Goal: Feedback & Contribution: Leave review/rating

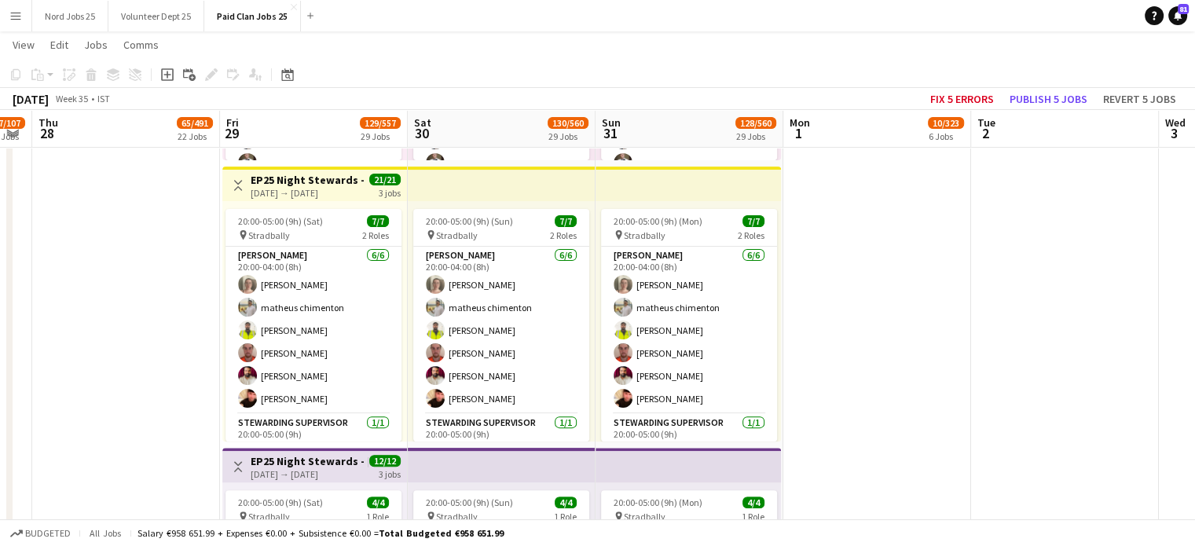
click at [20, 27] on button "Menu" at bounding box center [15, 15] width 31 height 31
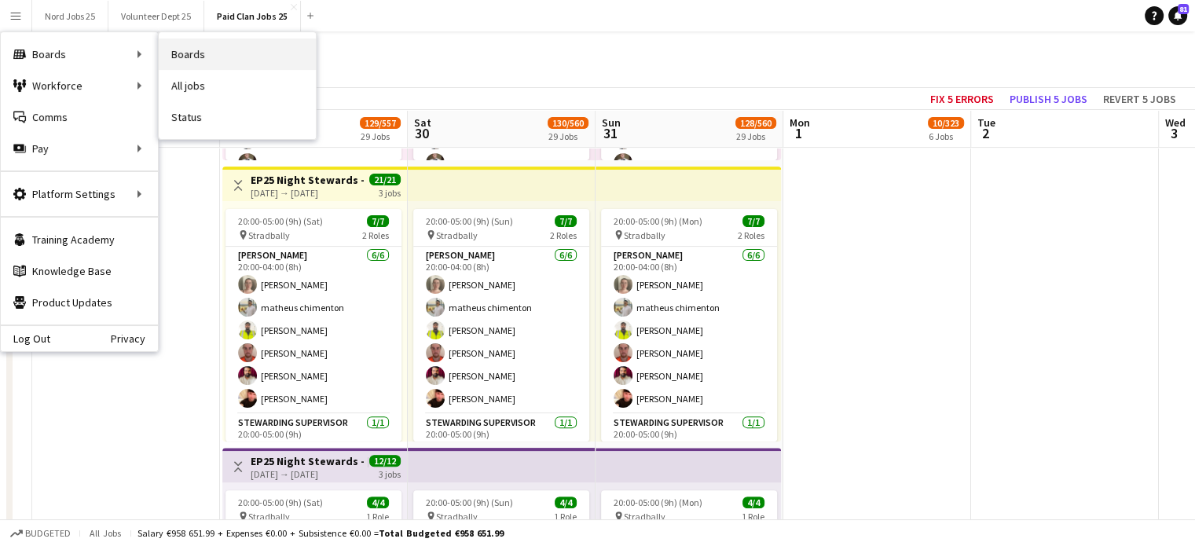
click at [207, 55] on link "Boards" at bounding box center [237, 53] width 157 height 31
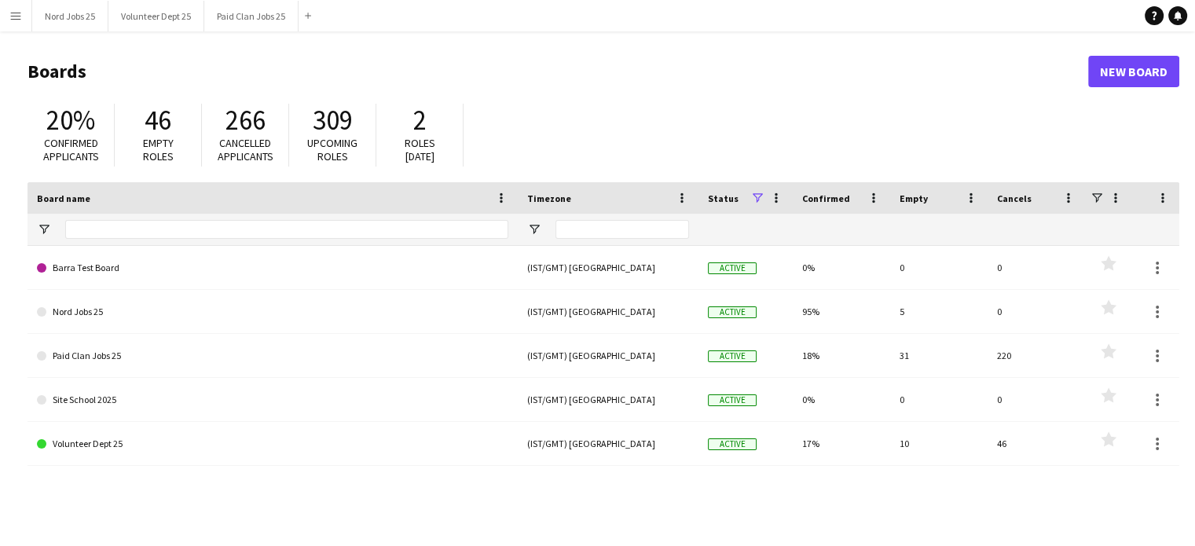
click at [19, 16] on app-icon "Menu" at bounding box center [15, 15] width 13 height 13
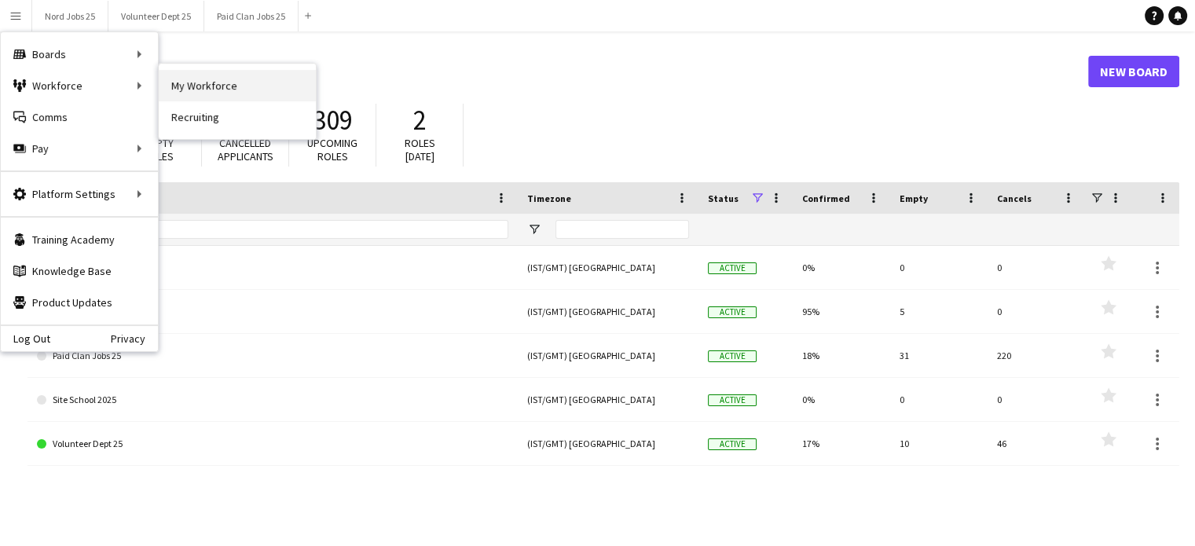
click at [202, 82] on link "My Workforce" at bounding box center [237, 85] width 157 height 31
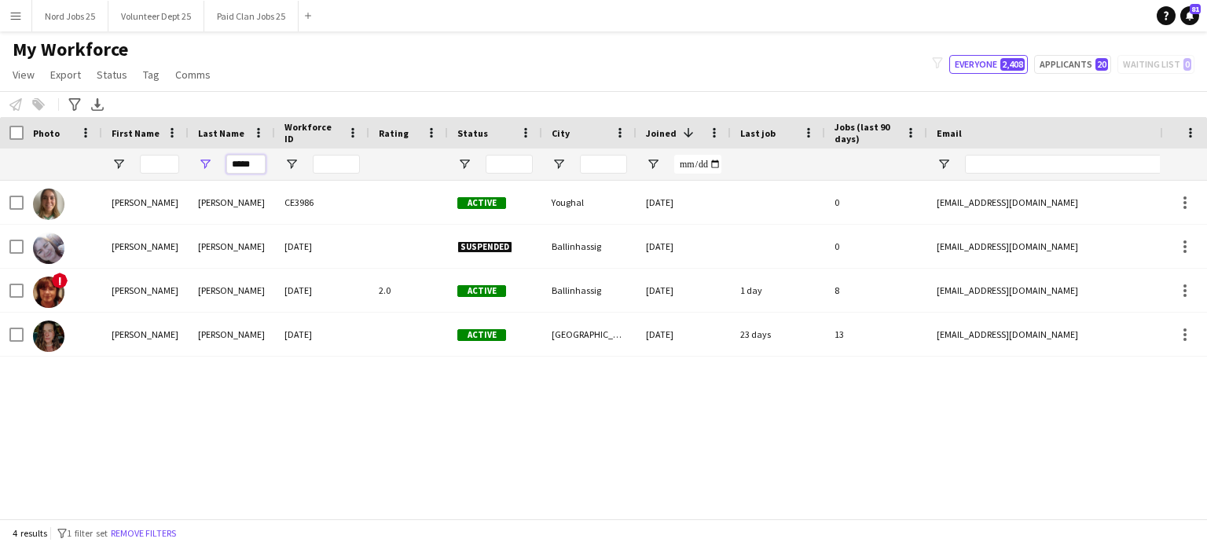
click at [247, 166] on input "*****" at bounding box center [245, 164] width 39 height 19
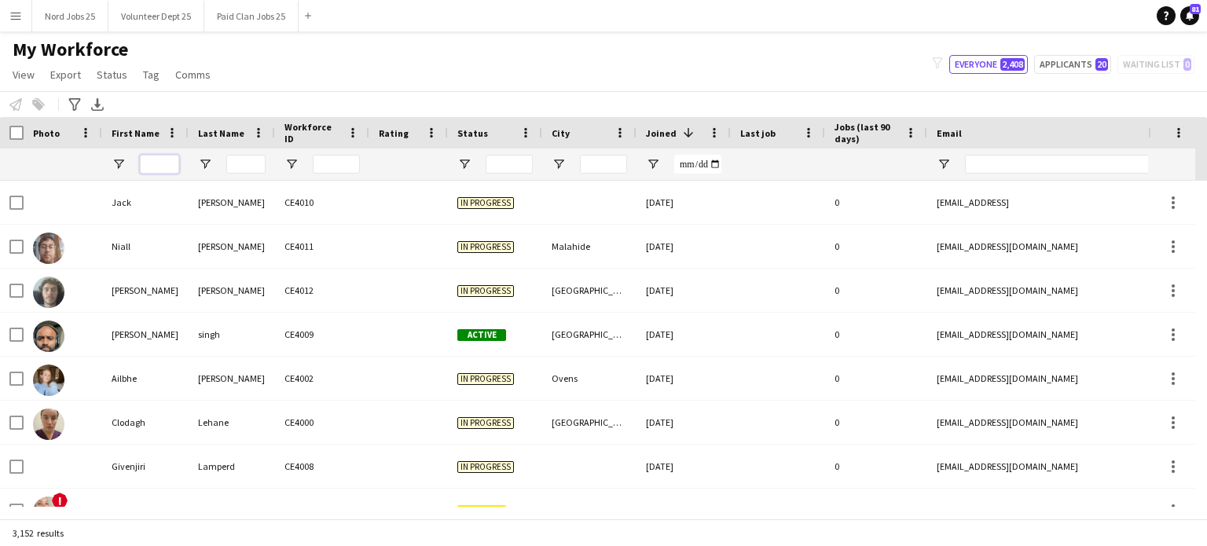
click at [153, 166] on input "First Name Filter Input" at bounding box center [159, 164] width 39 height 19
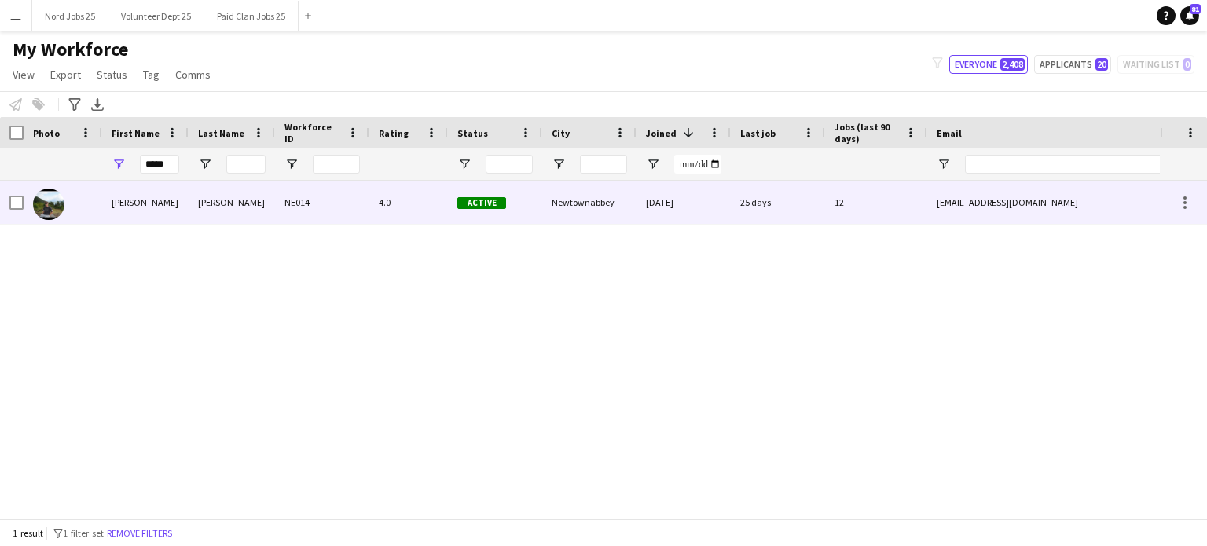
click at [210, 191] on div "[PERSON_NAME]" at bounding box center [232, 202] width 86 height 43
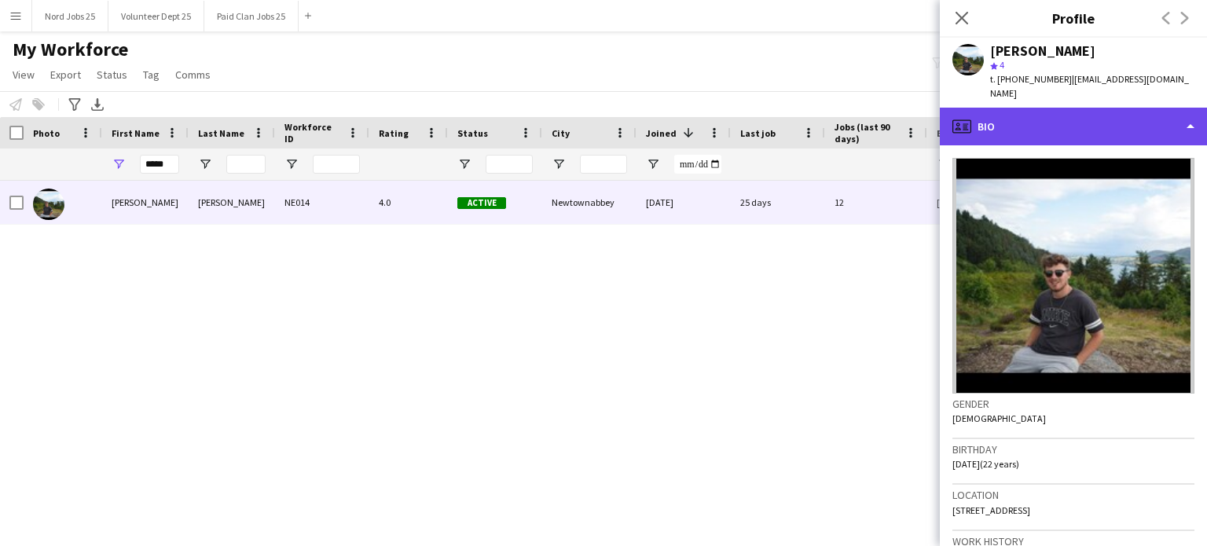
click at [996, 108] on div "profile Bio" at bounding box center [1073, 127] width 267 height 38
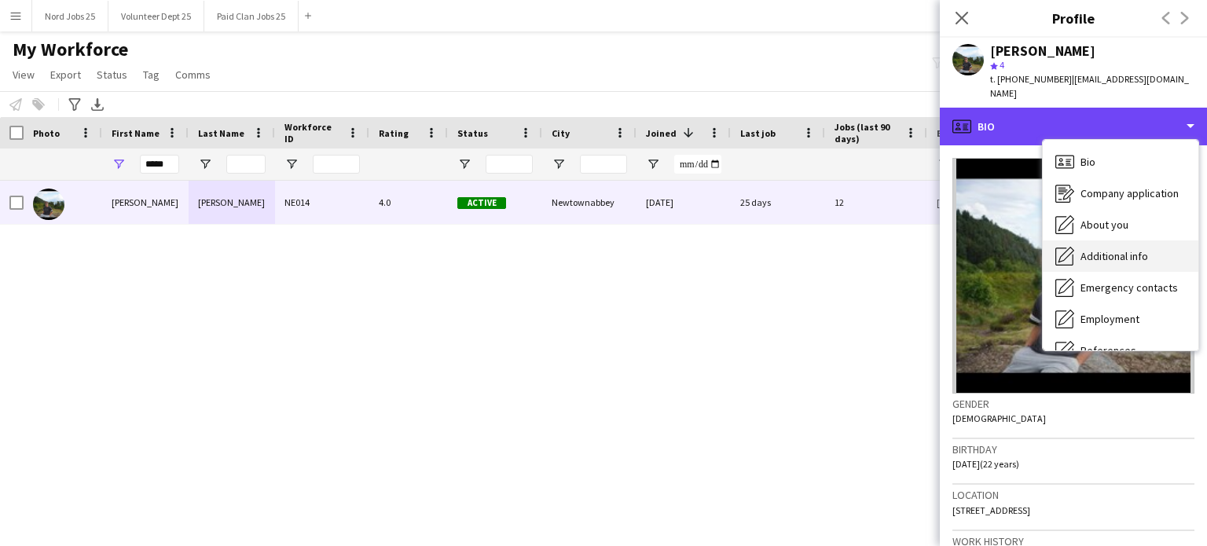
scroll to position [148, 0]
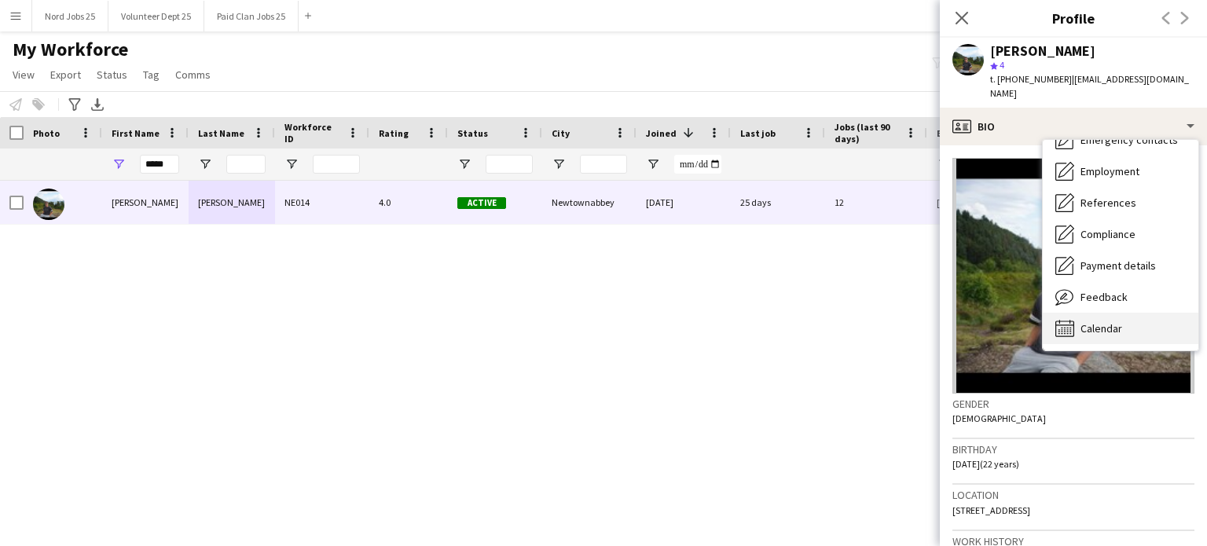
click at [1082, 321] on span "Calendar" at bounding box center [1101, 328] width 42 height 14
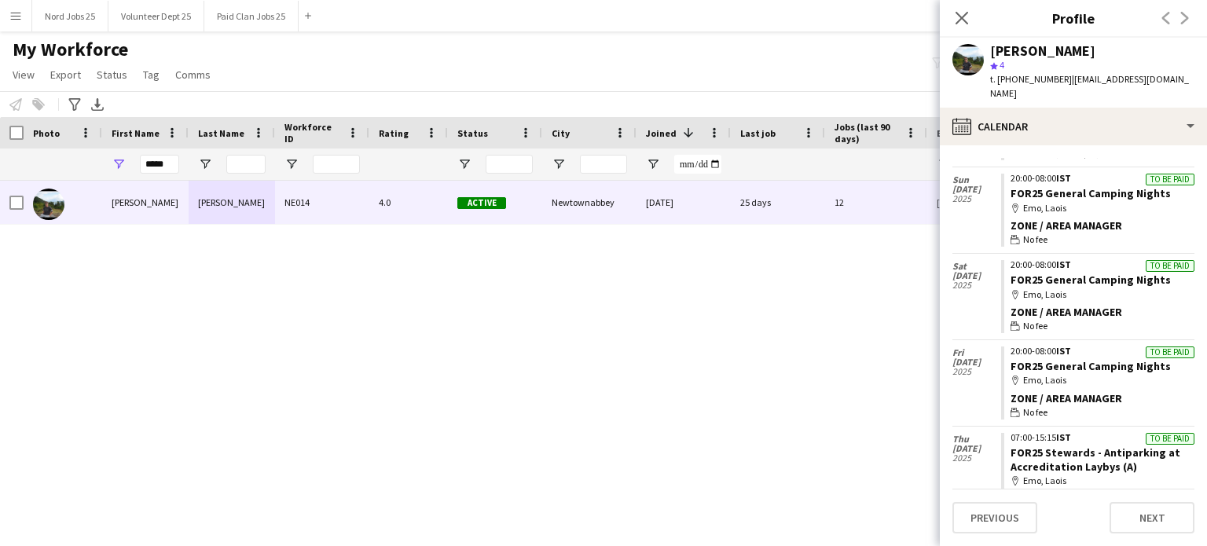
scroll to position [551, 0]
click at [167, 166] on input "*****" at bounding box center [159, 164] width 39 height 19
type input "*"
click at [10, 12] on app-icon "Menu" at bounding box center [15, 15] width 13 height 13
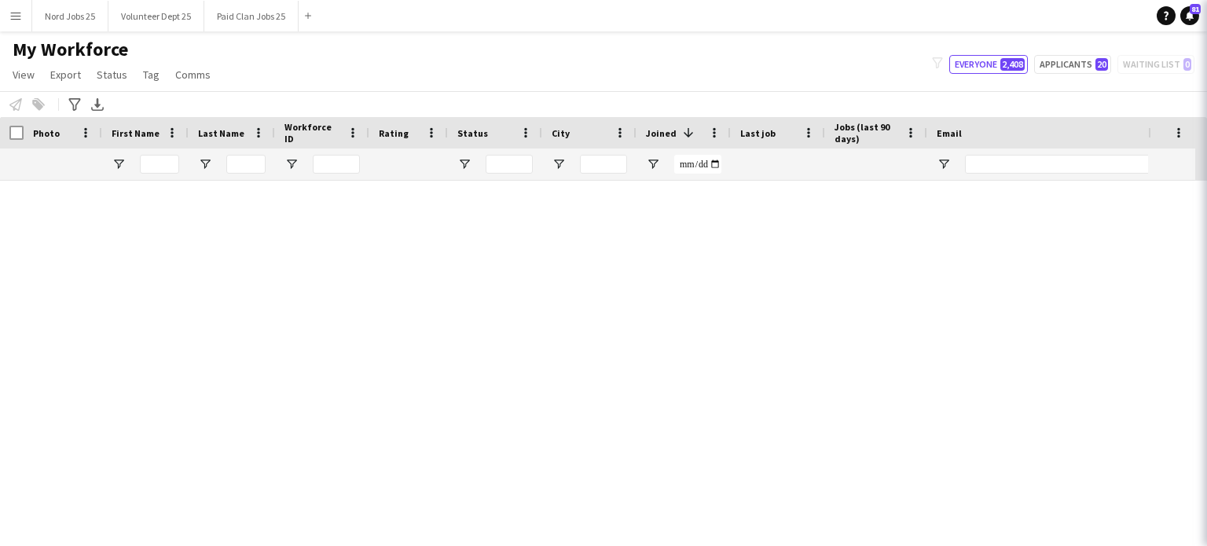
click at [20, 16] on app-icon "Menu" at bounding box center [15, 15] width 13 height 13
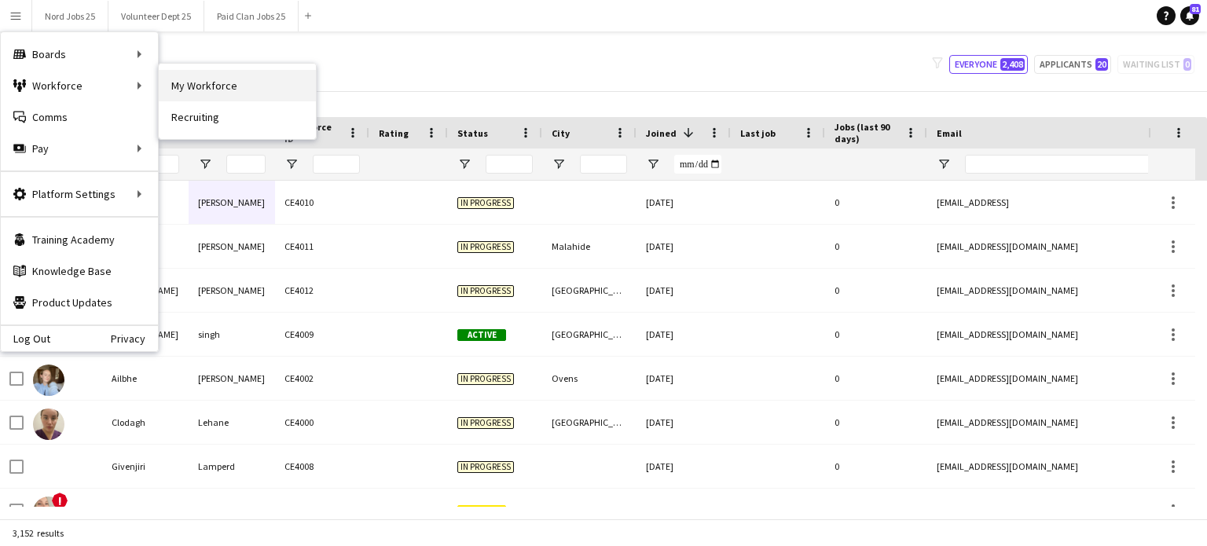
click at [218, 82] on link "My Workforce" at bounding box center [237, 85] width 157 height 31
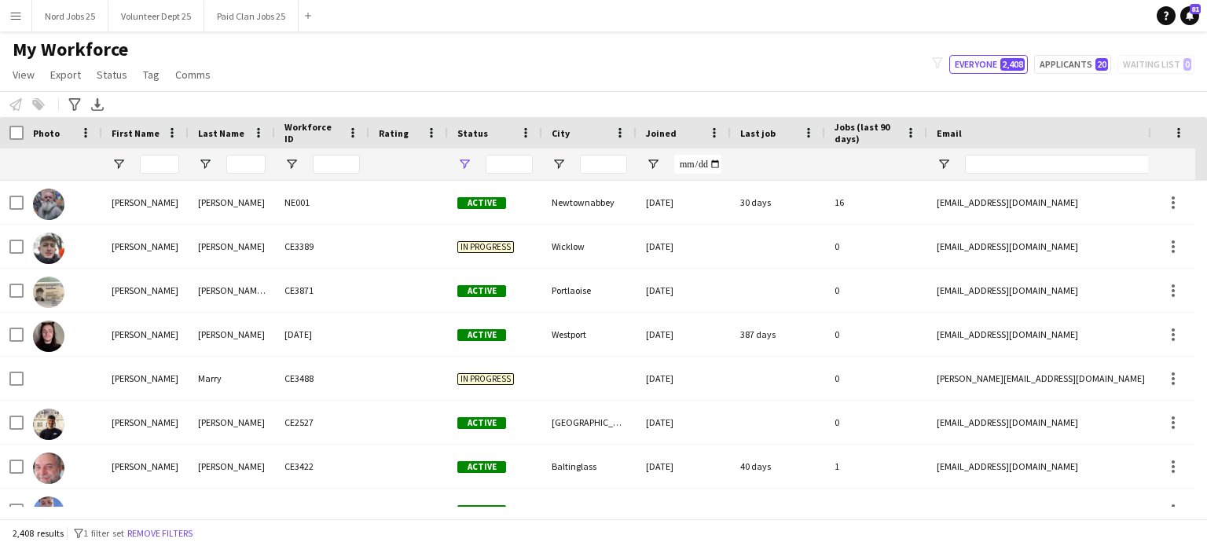
type input "**********"
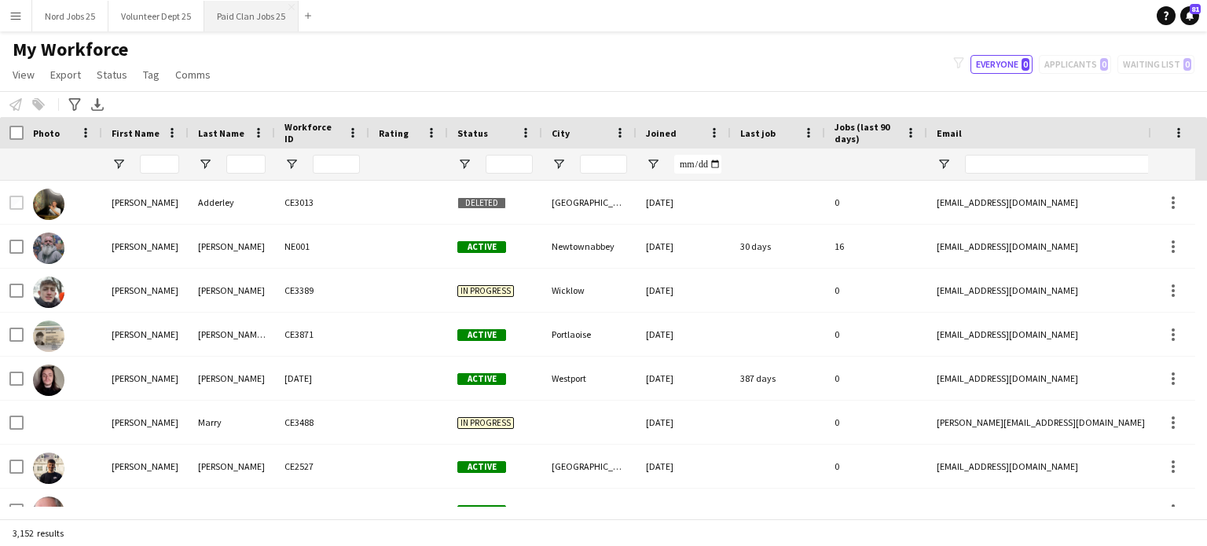
click at [217, 20] on button "Paid Clan Jobs 25 Close" at bounding box center [251, 16] width 94 height 31
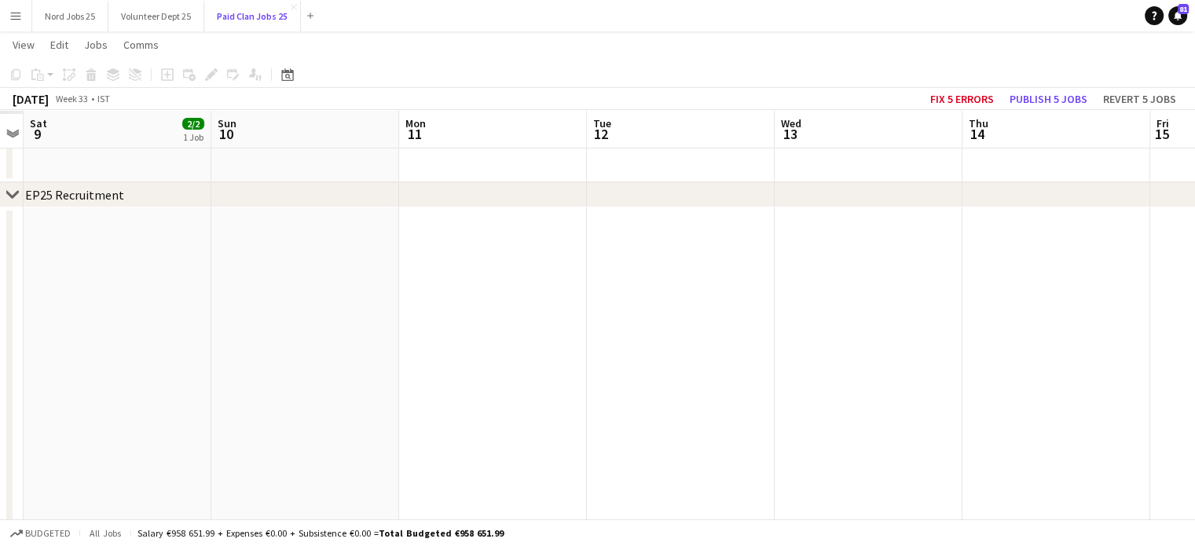
scroll to position [0, 470]
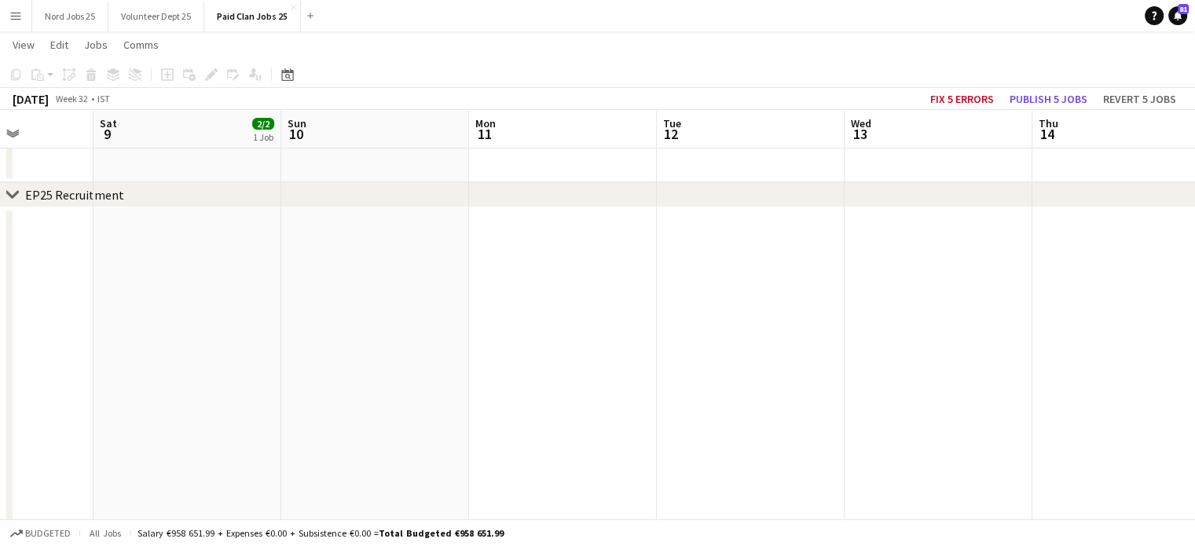
click at [10, 194] on icon at bounding box center [12, 194] width 12 height 6
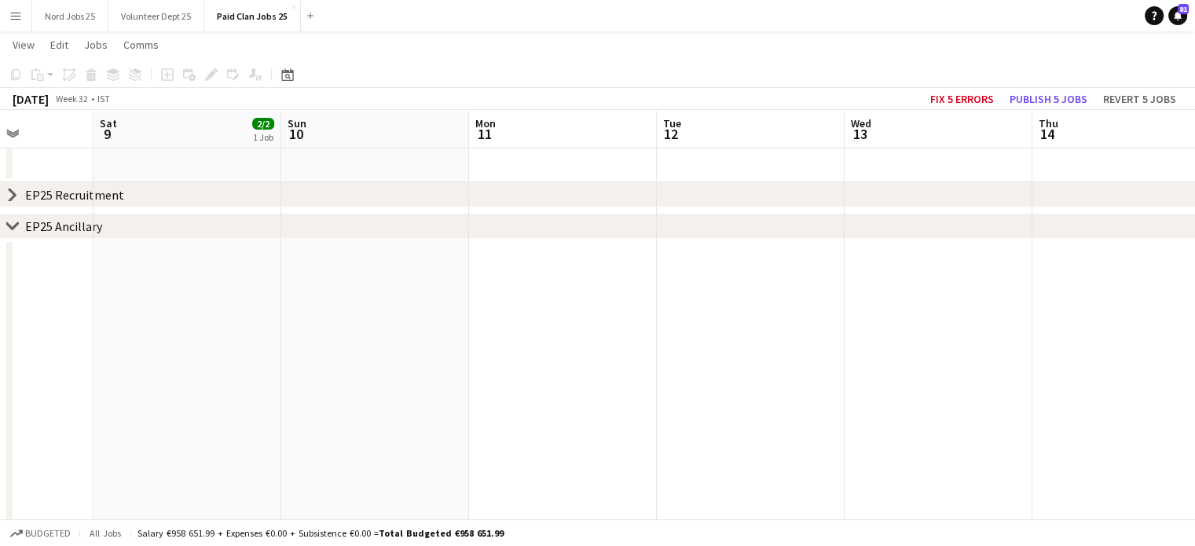
click at [11, 222] on icon "chevron-right" at bounding box center [12, 226] width 13 height 13
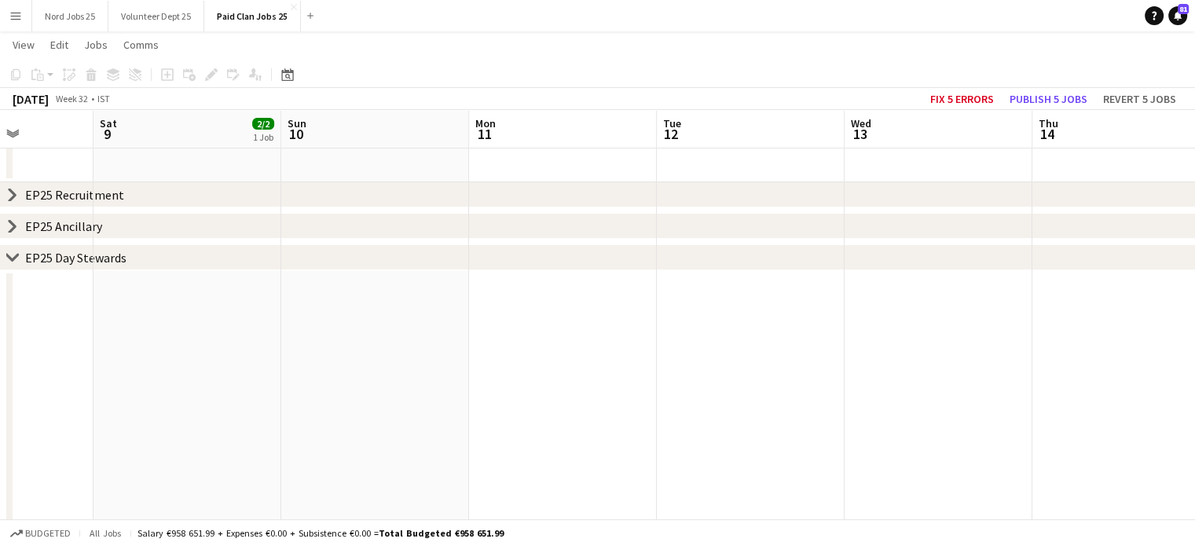
click at [11, 254] on icon "chevron-right" at bounding box center [12, 257] width 13 height 13
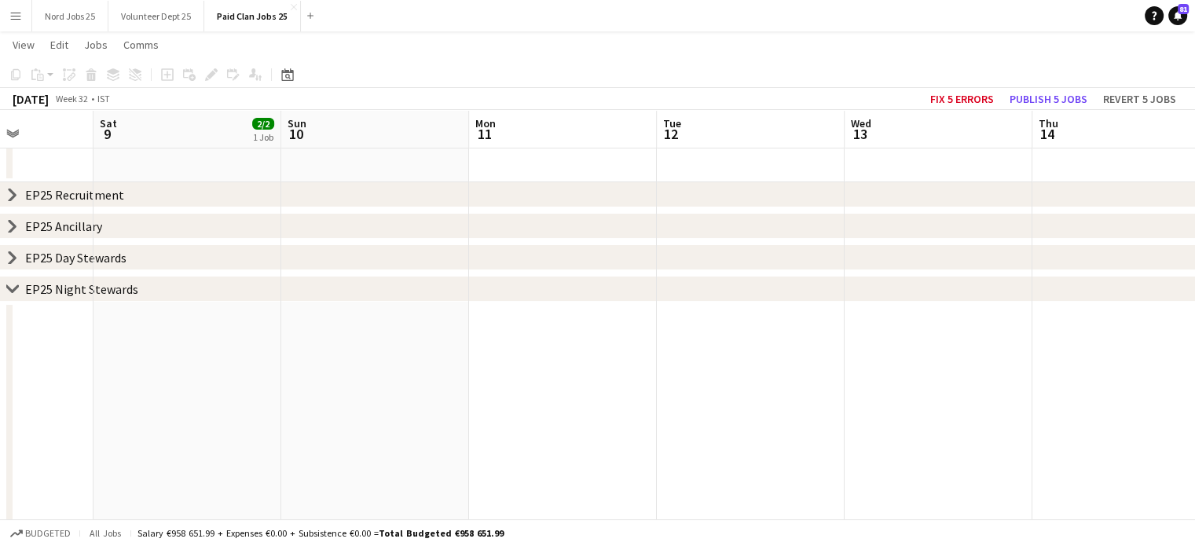
click at [16, 285] on icon at bounding box center [12, 288] width 12 height 6
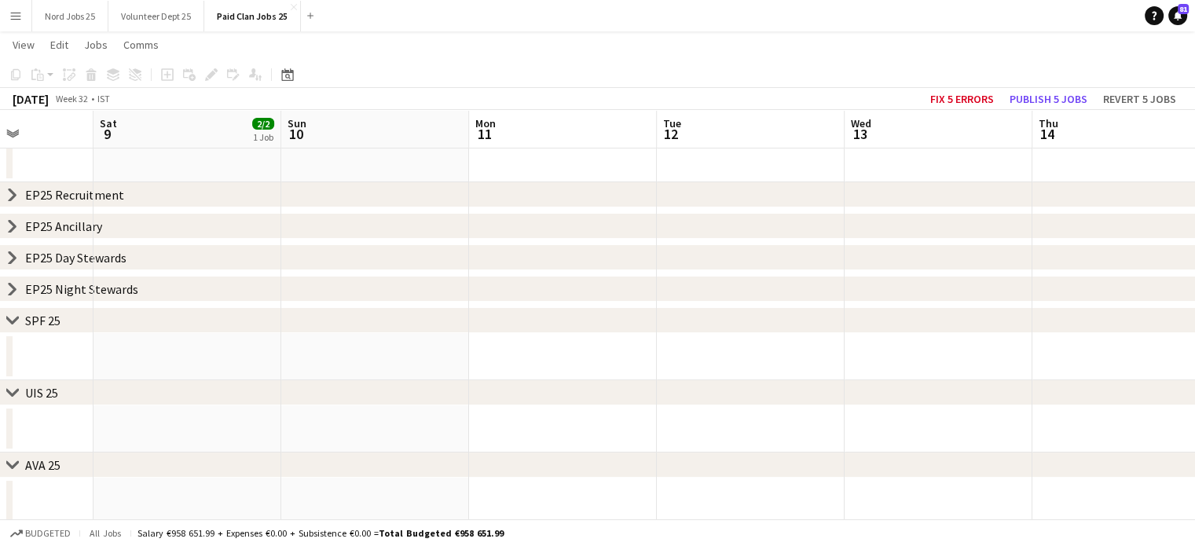
click at [9, 320] on icon at bounding box center [12, 320] width 12 height 6
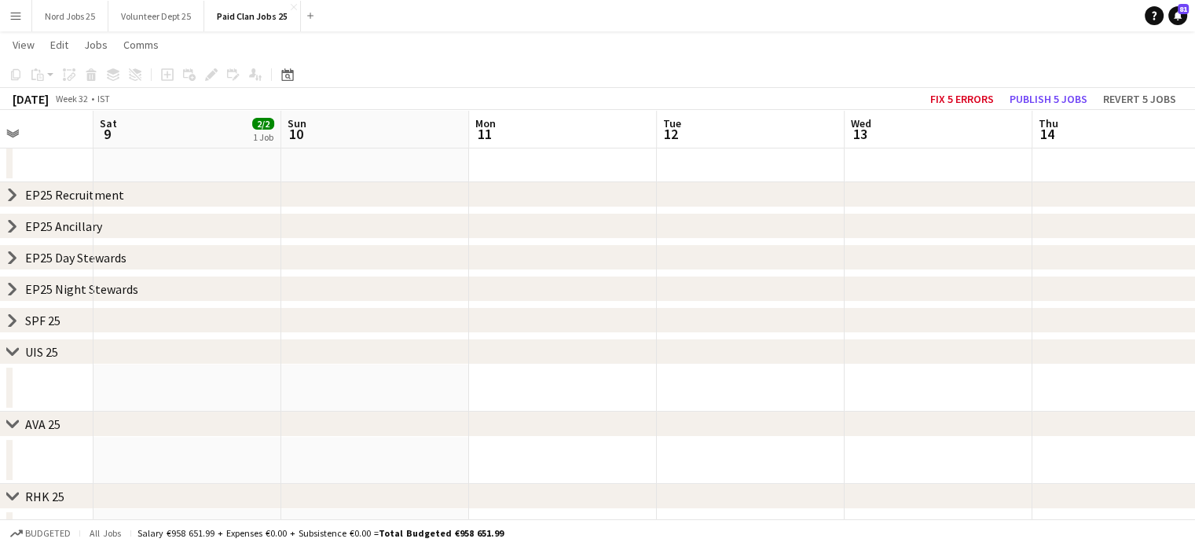
click at [12, 349] on icon "chevron-right" at bounding box center [12, 352] width 13 height 13
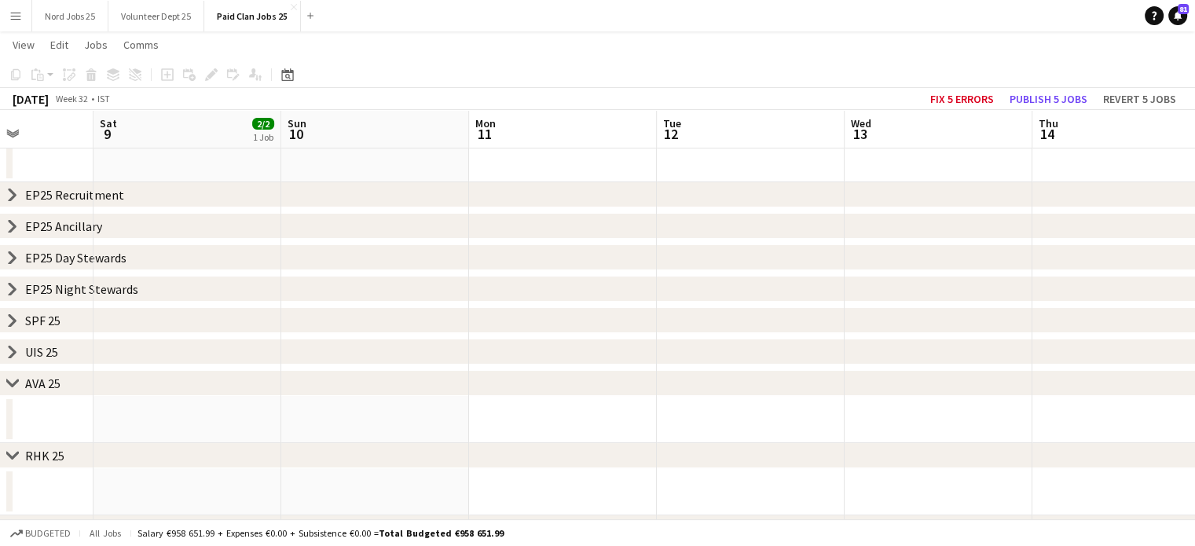
click at [13, 381] on icon "chevron-right" at bounding box center [12, 383] width 13 height 13
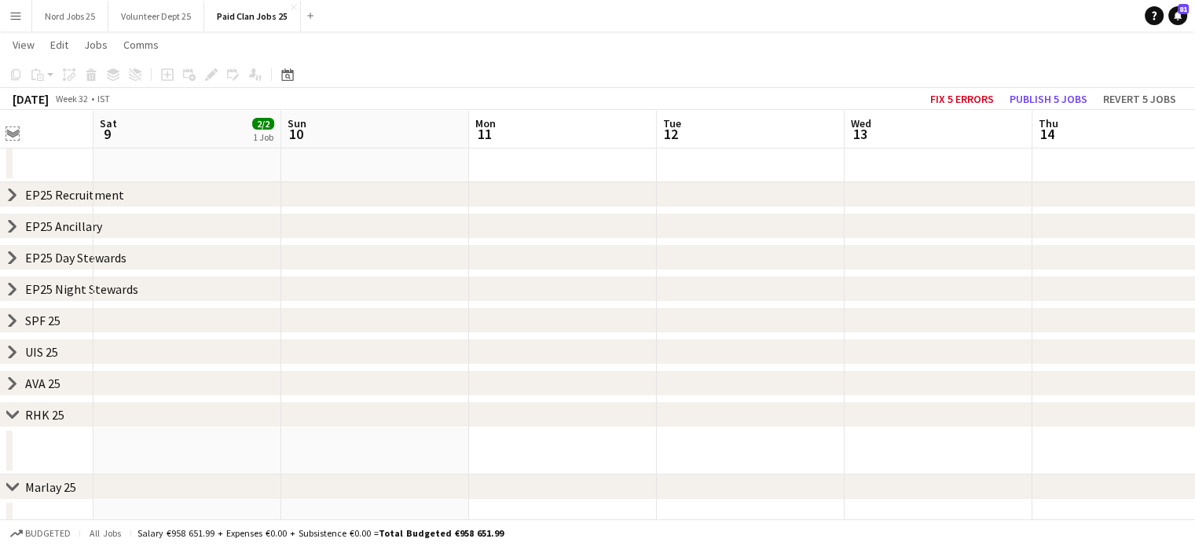
click at [13, 134] on app-icon "Expand/collapse" at bounding box center [12, 132] width 13 height 15
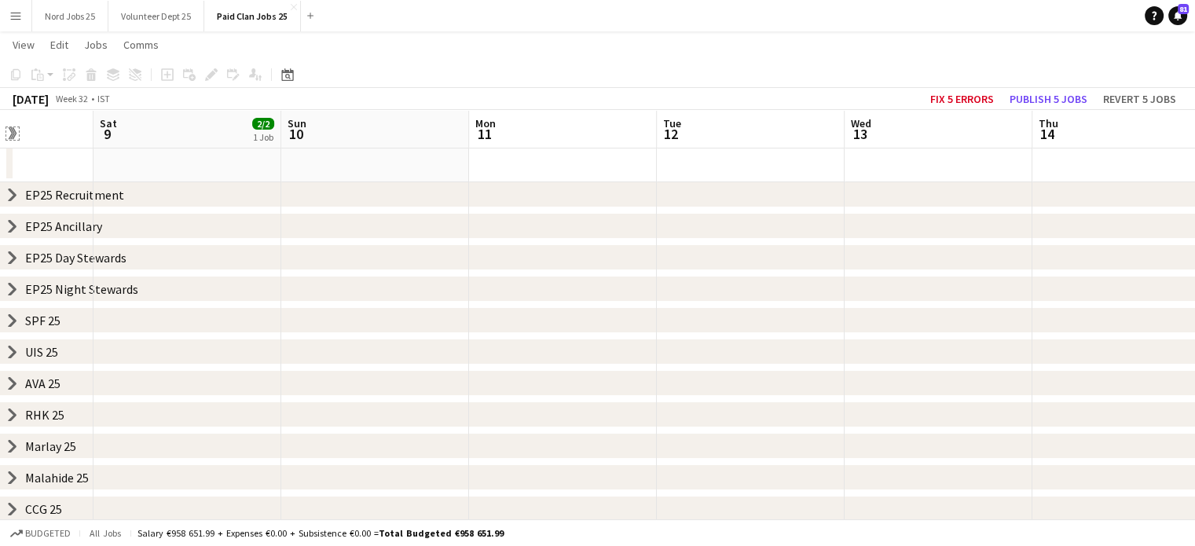
click at [12, 134] on app-icon "Expand/collapse" at bounding box center [11, 133] width 15 height 13
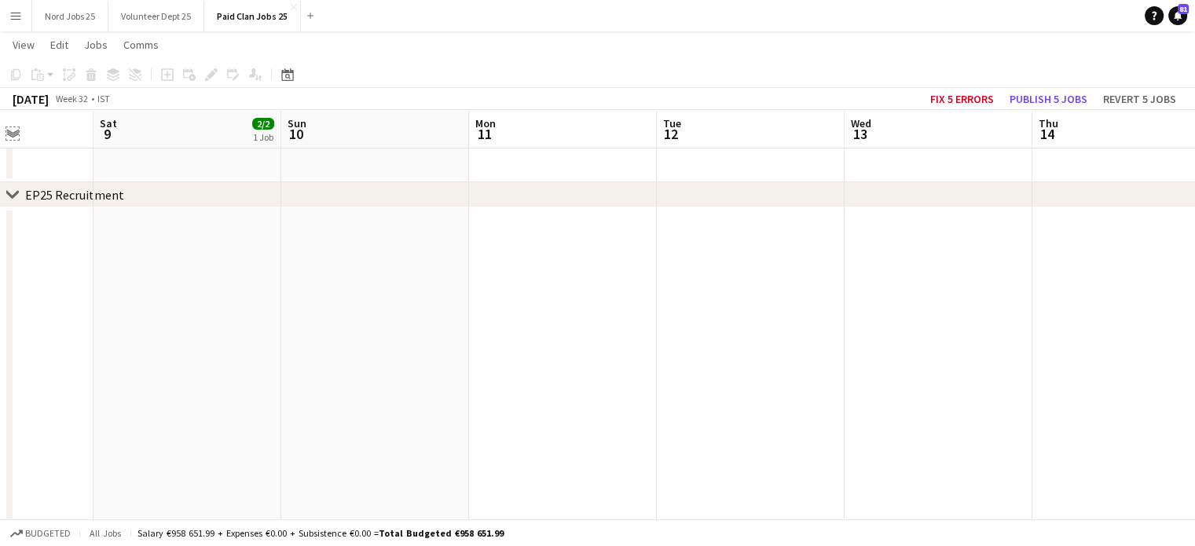
click at [12, 131] on app-icon "Expand/collapse" at bounding box center [12, 132] width 13 height 15
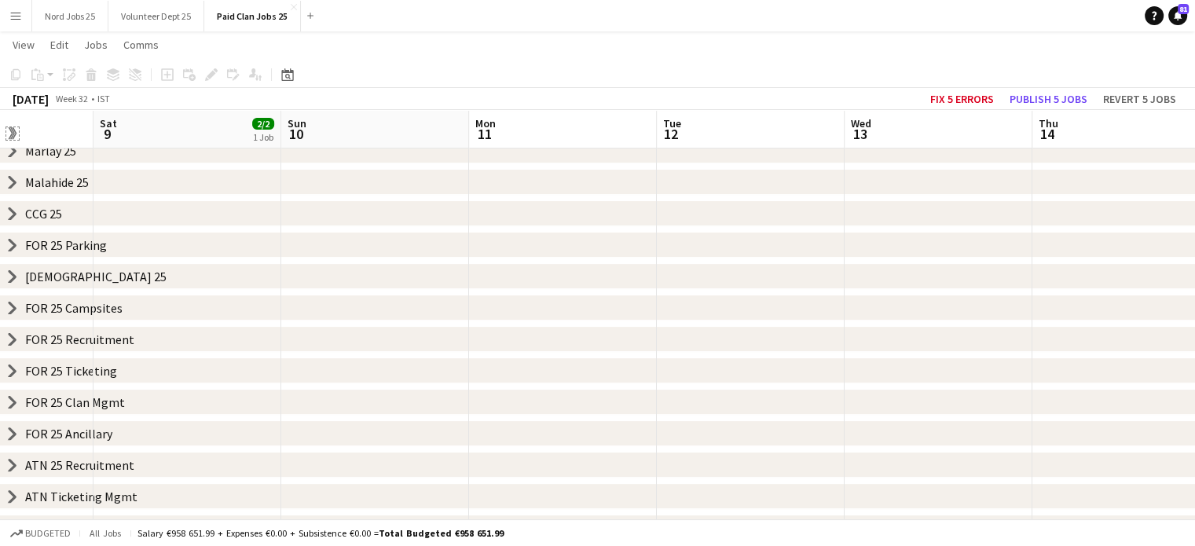
scroll to position [357, 0]
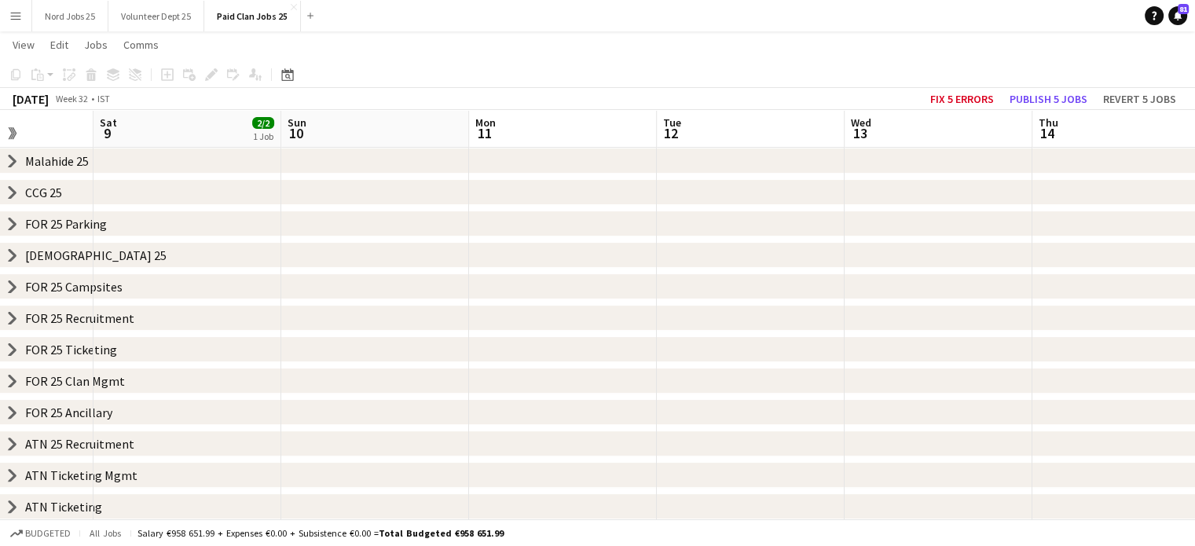
click at [9, 411] on icon "chevron-right" at bounding box center [12, 412] width 13 height 13
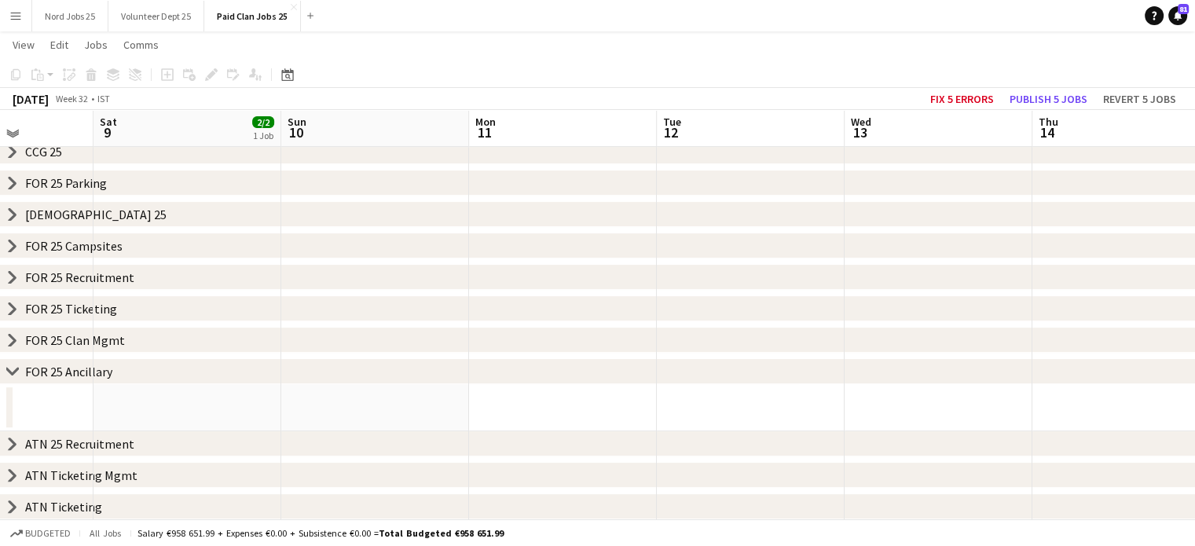
scroll to position [397, 0]
click at [252, 405] on app-date-cell at bounding box center [187, 409] width 188 height 47
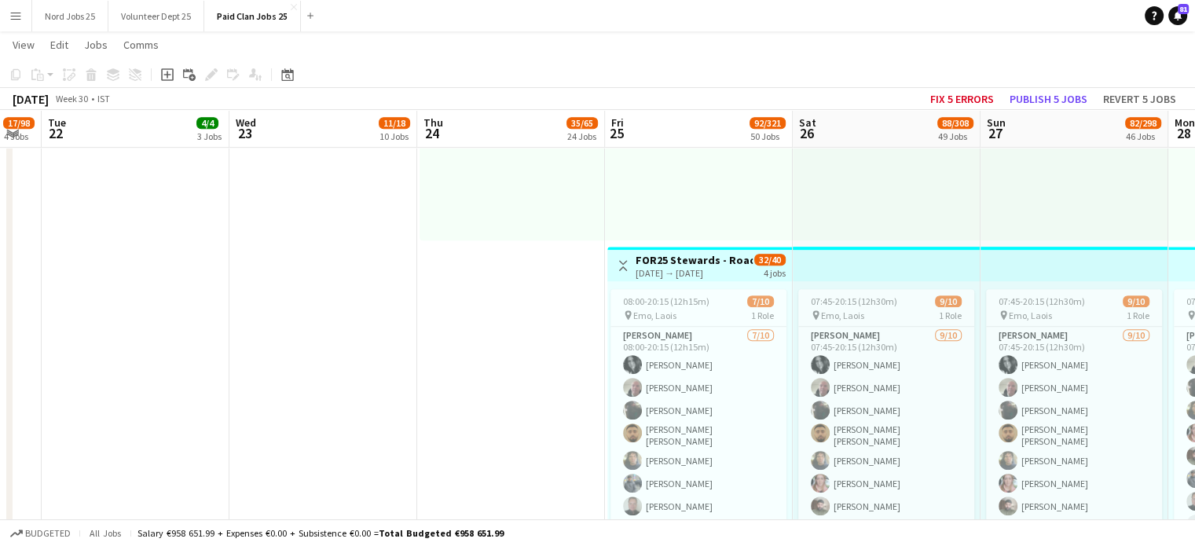
scroll to position [1169, 0]
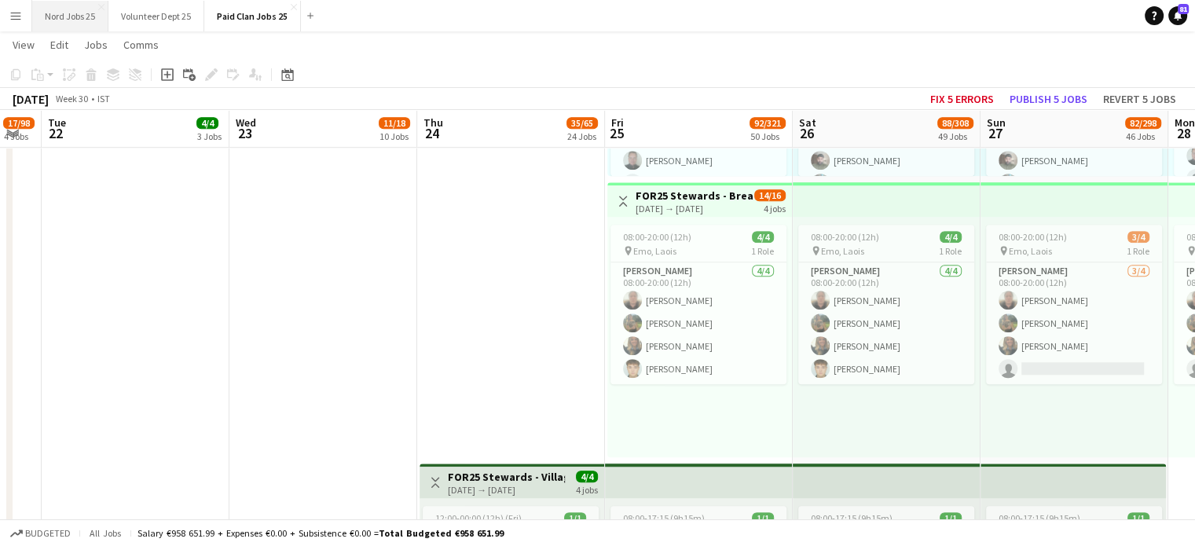
click at [79, 9] on button "Nord Jobs 25 Close" at bounding box center [70, 16] width 76 height 31
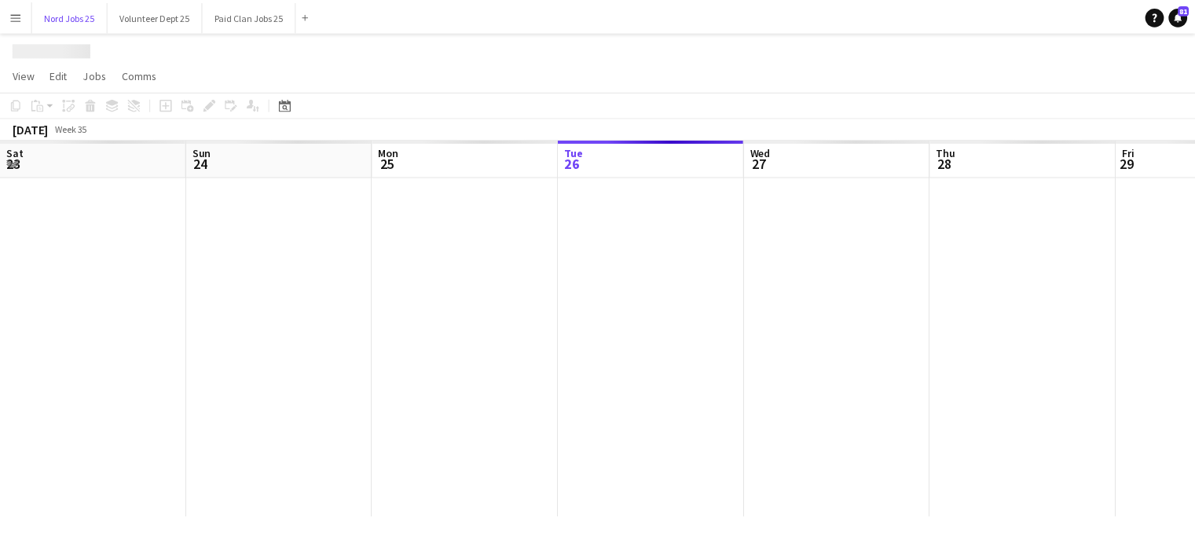
scroll to position [0, 376]
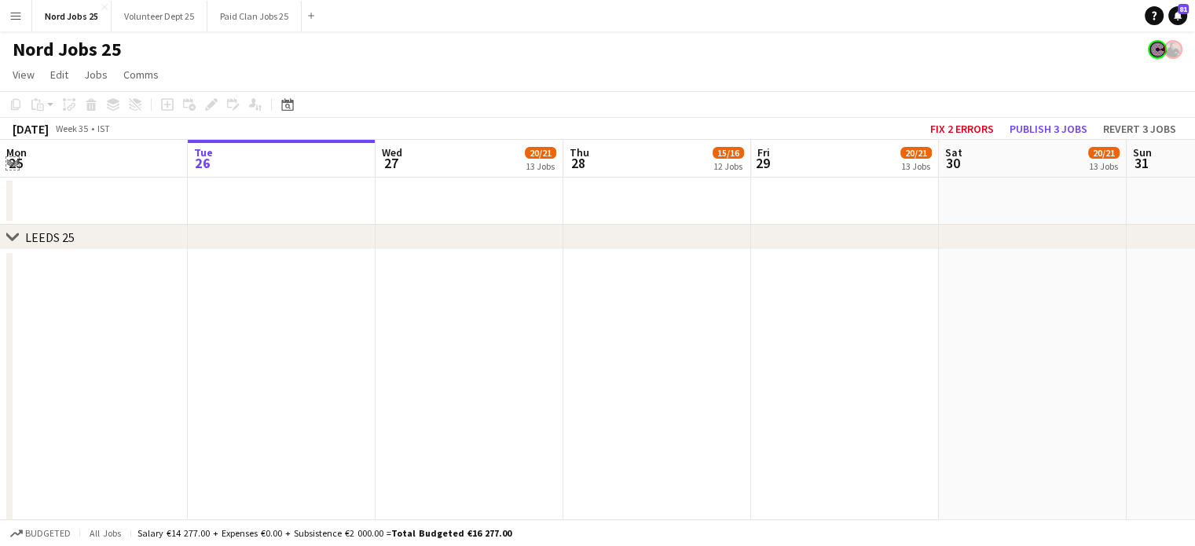
click at [9, 168] on app-icon "Expand/collapse" at bounding box center [12, 162] width 13 height 15
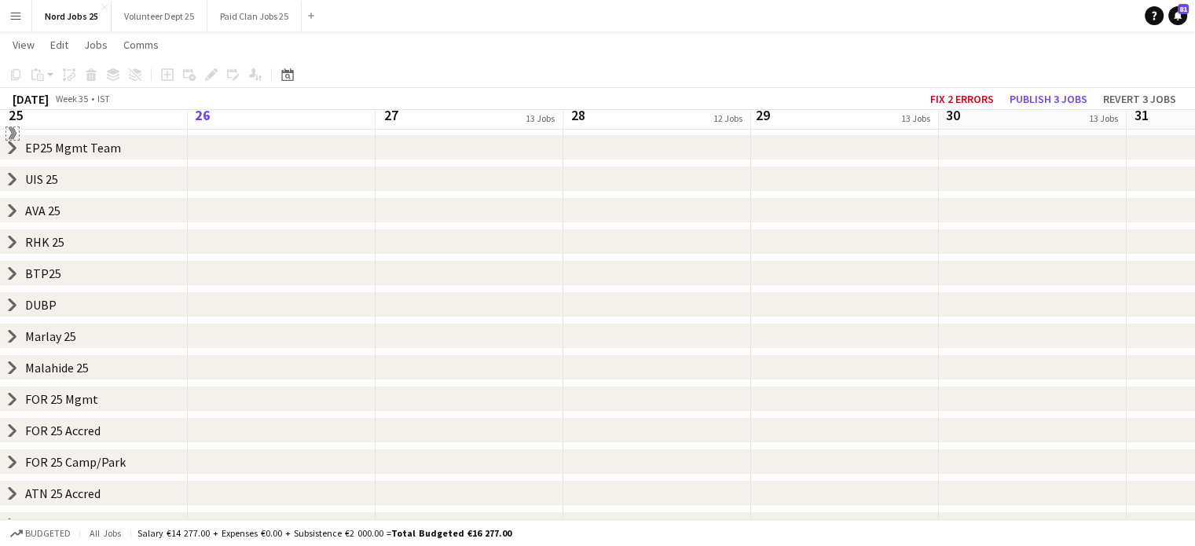
scroll to position [137, 0]
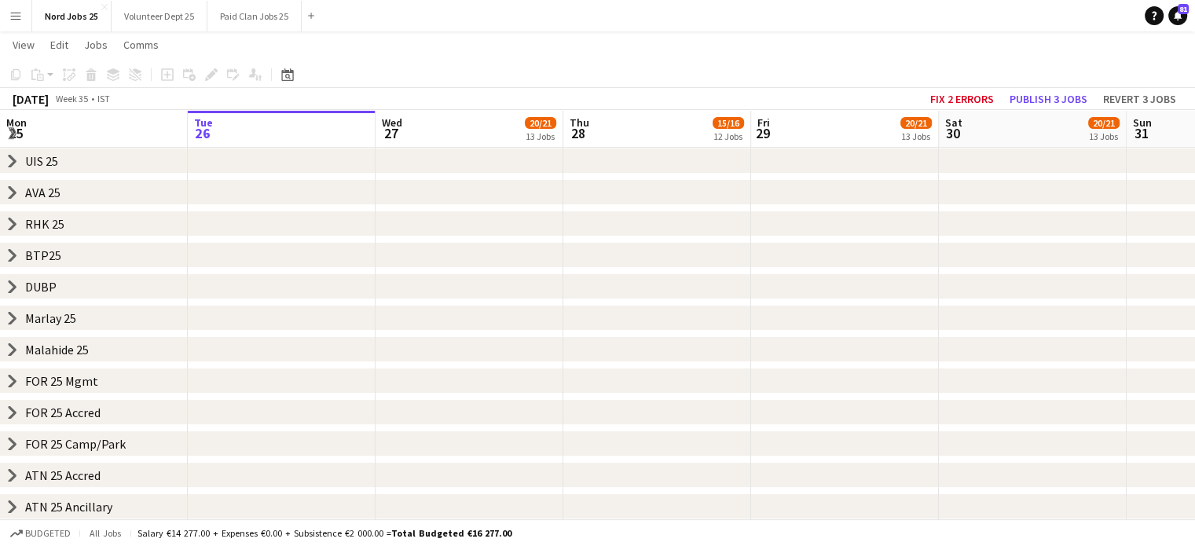
click at [16, 449] on icon "chevron-right" at bounding box center [12, 444] width 13 height 13
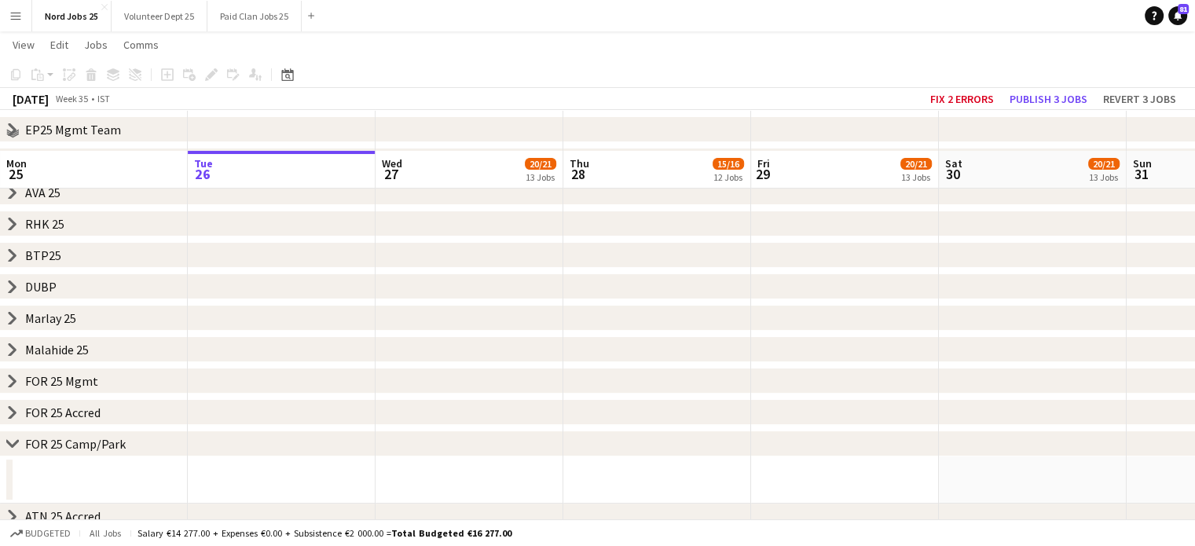
scroll to position [178, 0]
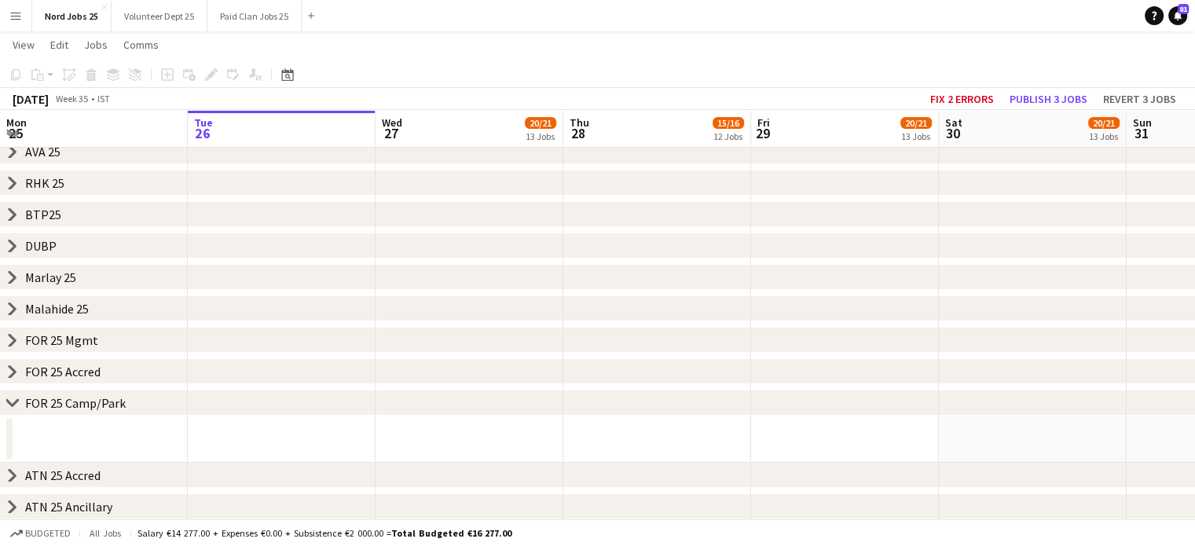
click at [130, 440] on app-date-cell at bounding box center [94, 439] width 188 height 47
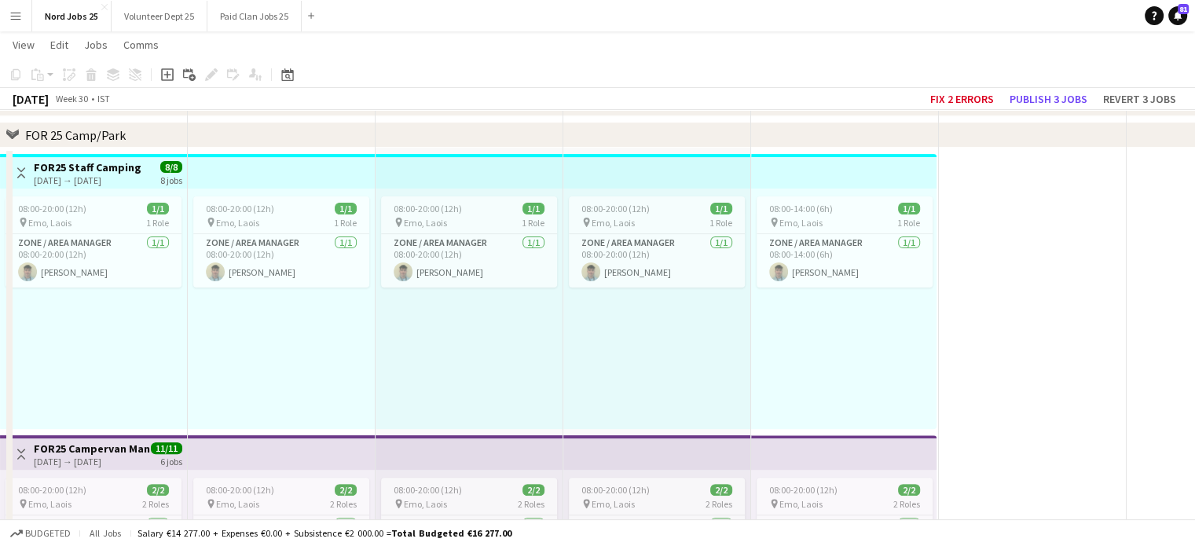
scroll to position [0, 376]
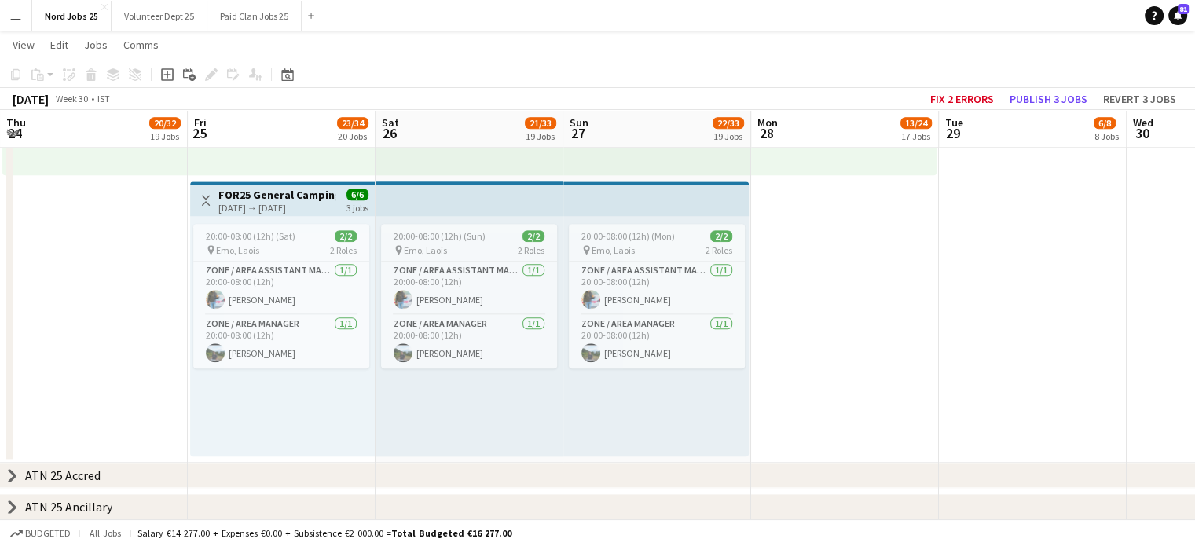
click at [14, 26] on button "Menu" at bounding box center [15, 15] width 31 height 31
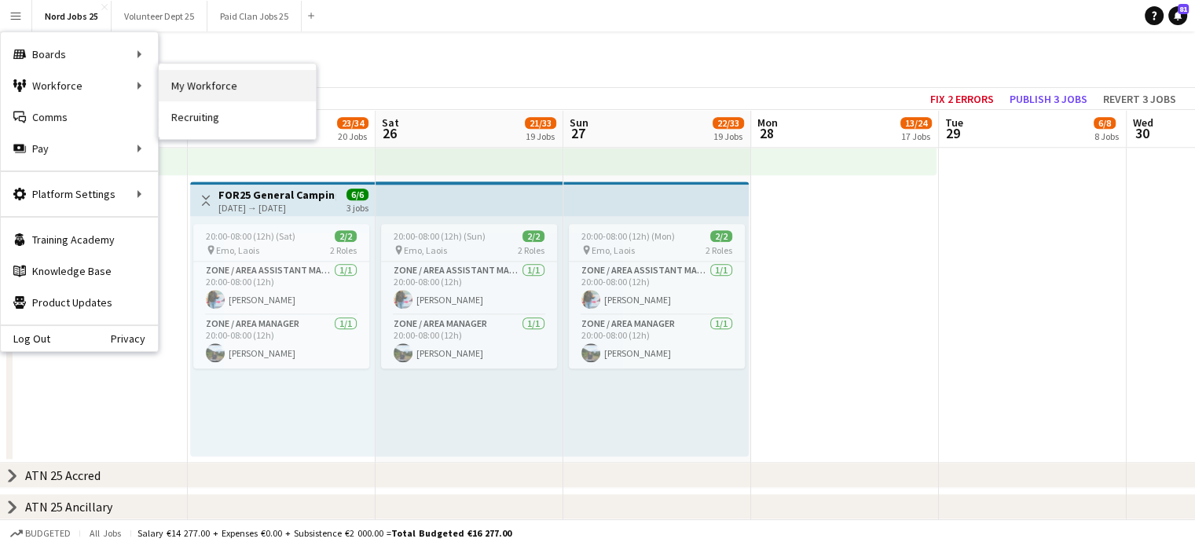
click at [179, 76] on link "My Workforce" at bounding box center [237, 85] width 157 height 31
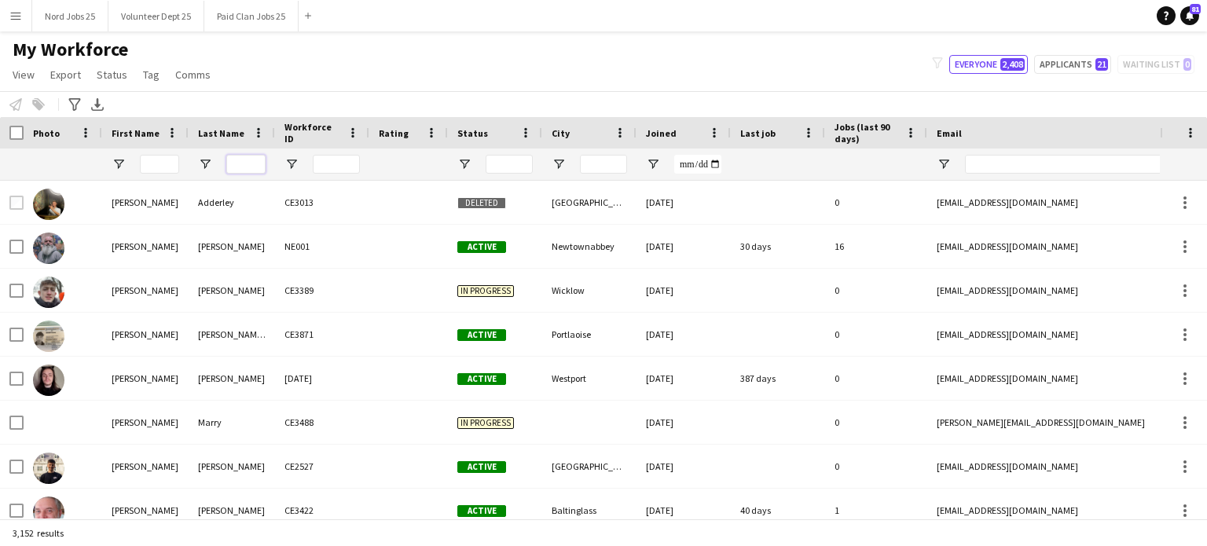
click at [255, 167] on input "Last Name Filter Input" at bounding box center [245, 164] width 39 height 19
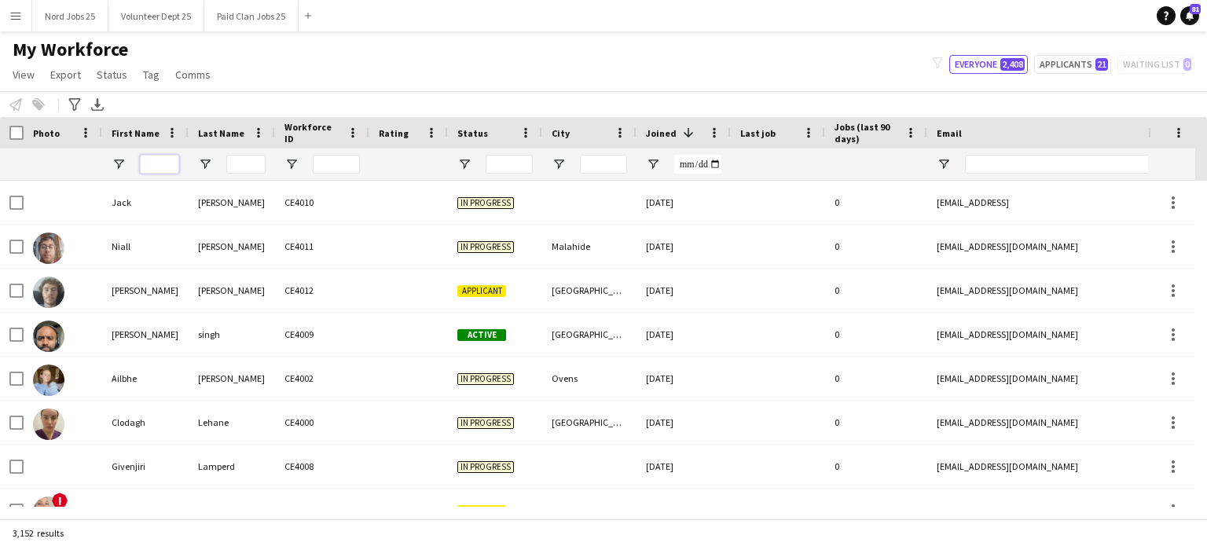
click at [156, 161] on input "First Name Filter Input" at bounding box center [159, 164] width 39 height 19
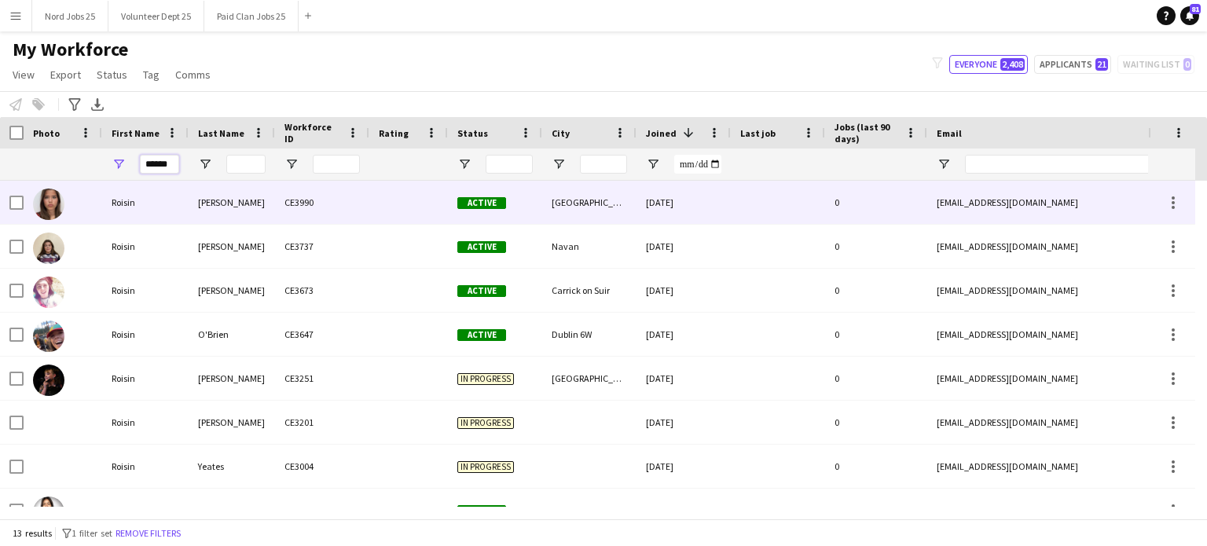
type input "******"
click at [211, 210] on div "[PERSON_NAME]" at bounding box center [232, 202] width 86 height 43
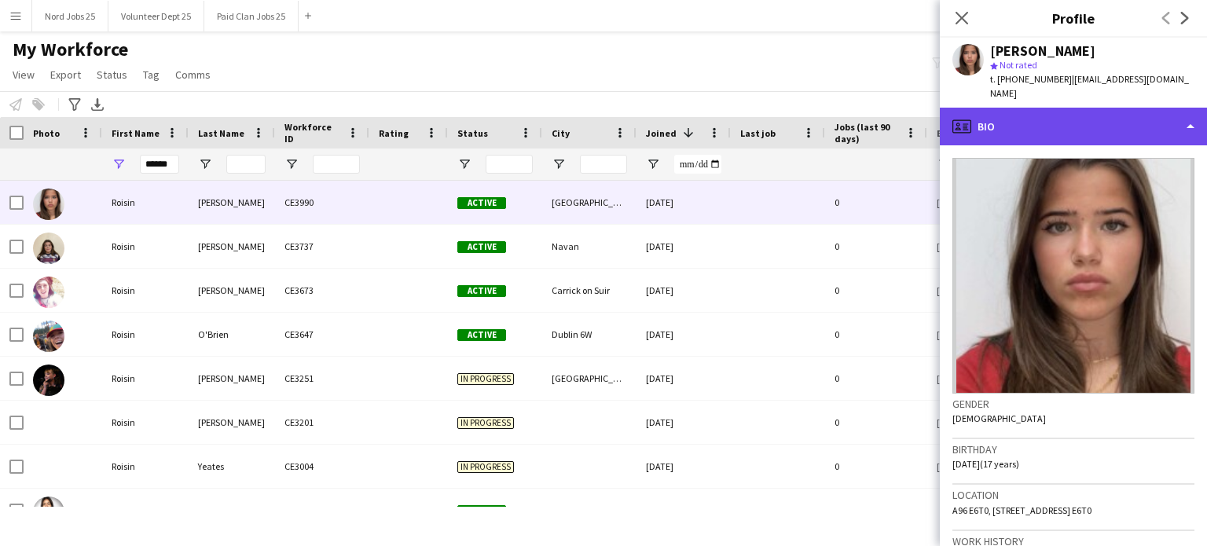
click at [1007, 131] on div "profile Bio" at bounding box center [1073, 127] width 267 height 38
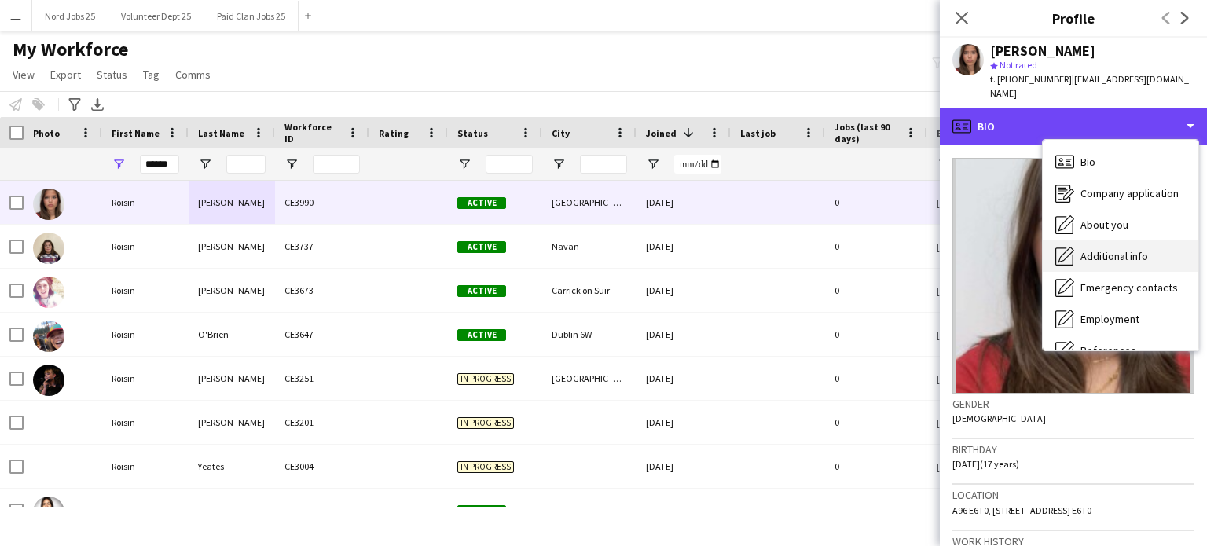
scroll to position [148, 0]
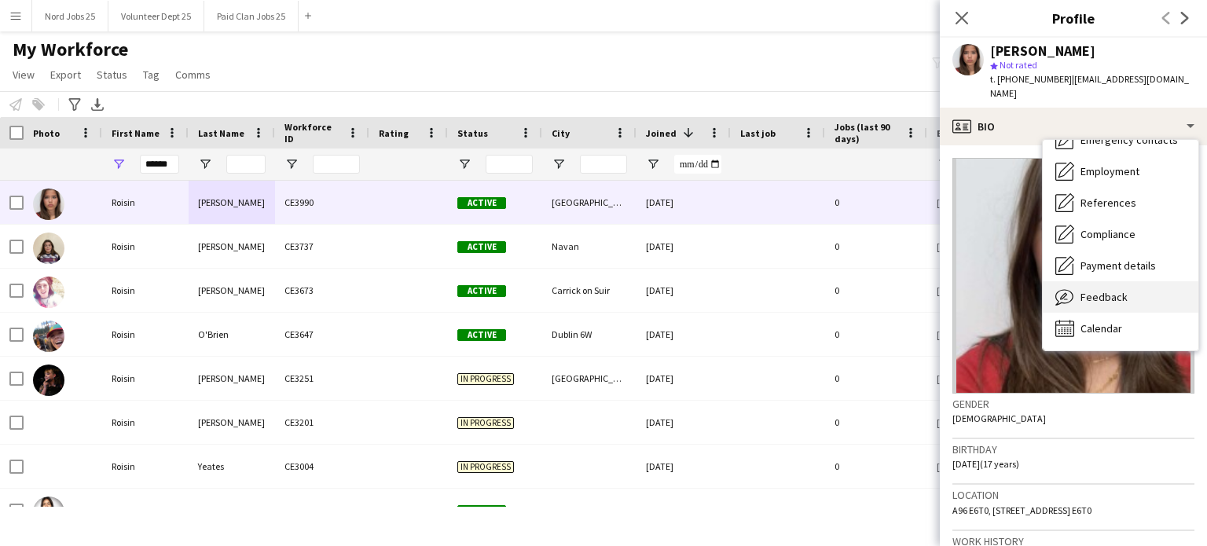
click at [1097, 299] on span "Feedback" at bounding box center [1103, 297] width 47 height 14
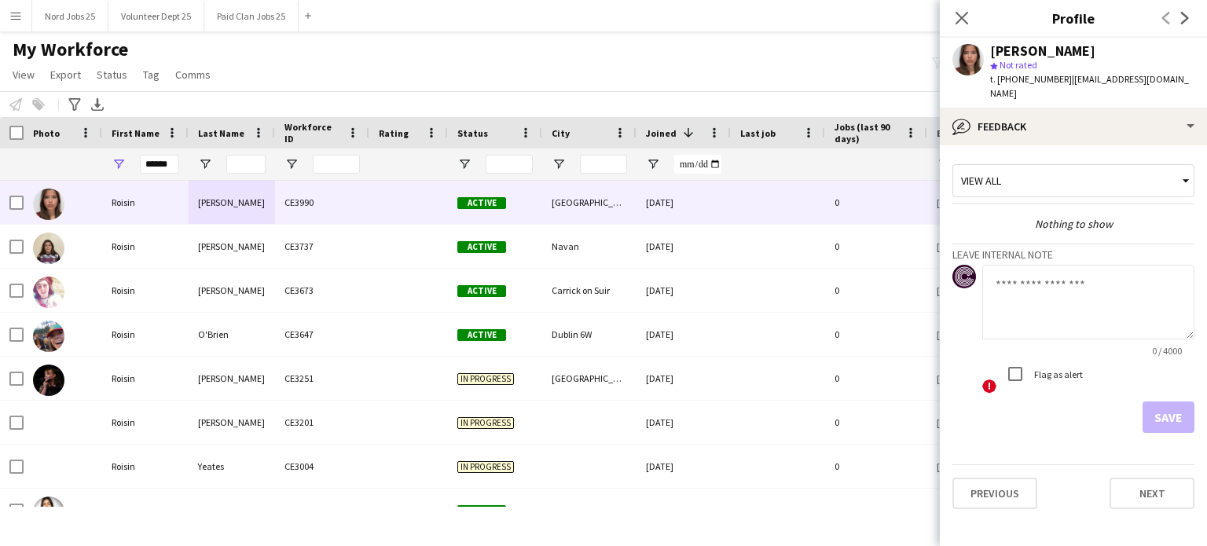
click at [1036, 304] on textarea at bounding box center [1088, 302] width 212 height 75
type textarea "********"
click at [1170, 409] on button "Save" at bounding box center [1168, 416] width 52 height 31
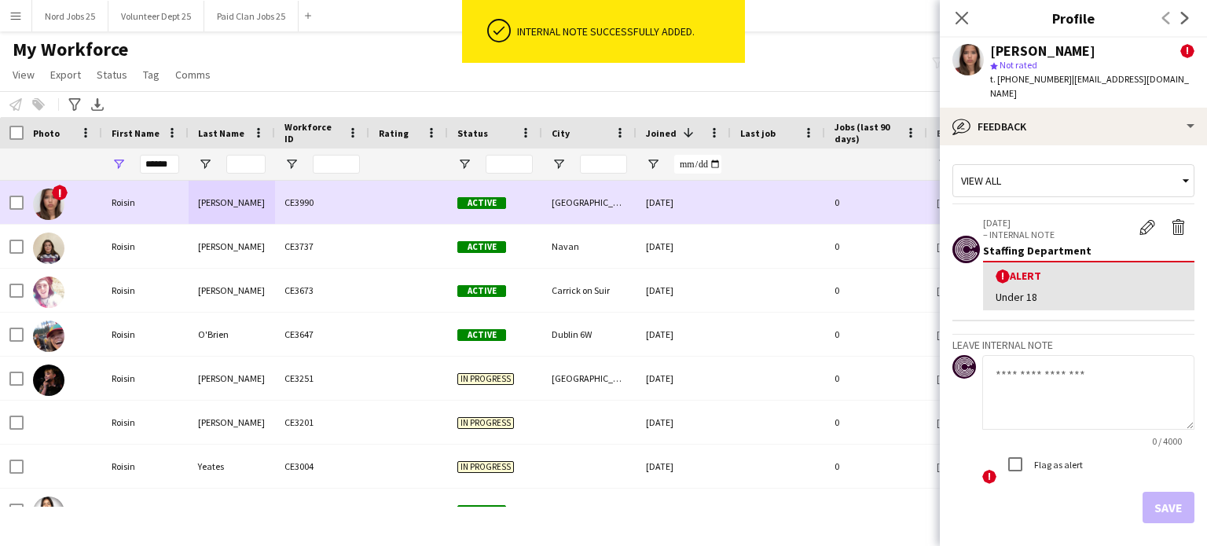
click at [420, 209] on div at bounding box center [408, 202] width 79 height 43
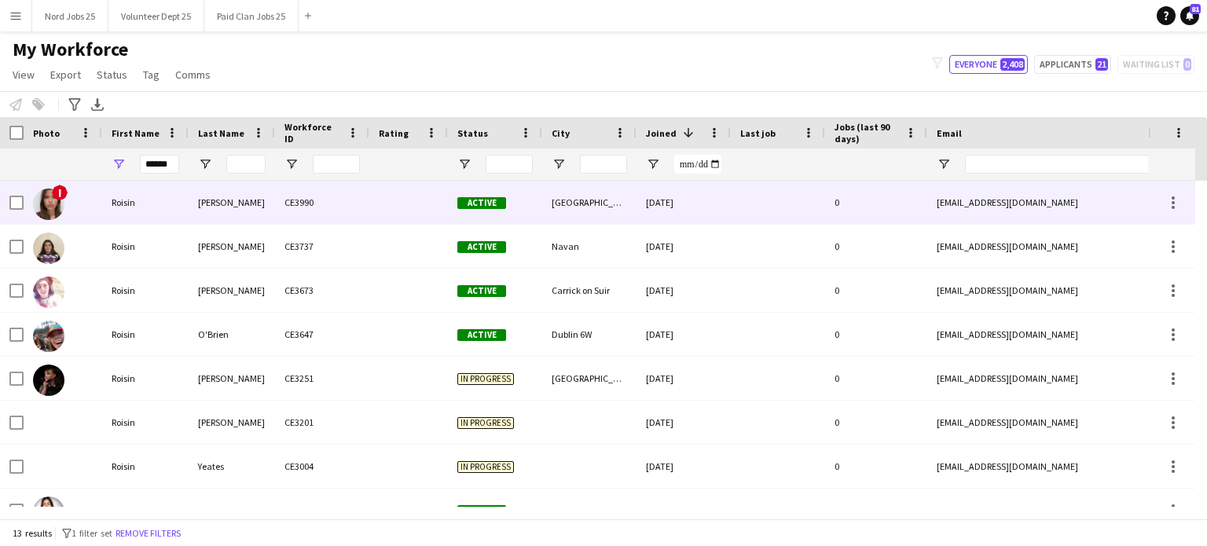
click at [423, 207] on div at bounding box center [408, 202] width 79 height 43
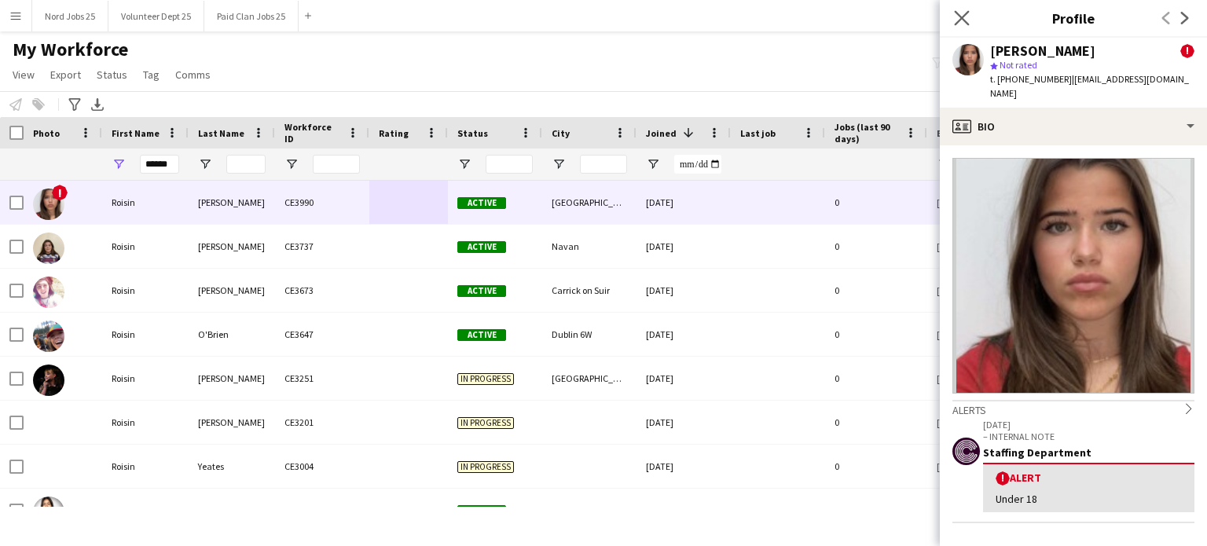
click at [969, 24] on app-icon "Close pop-in" at bounding box center [962, 18] width 23 height 23
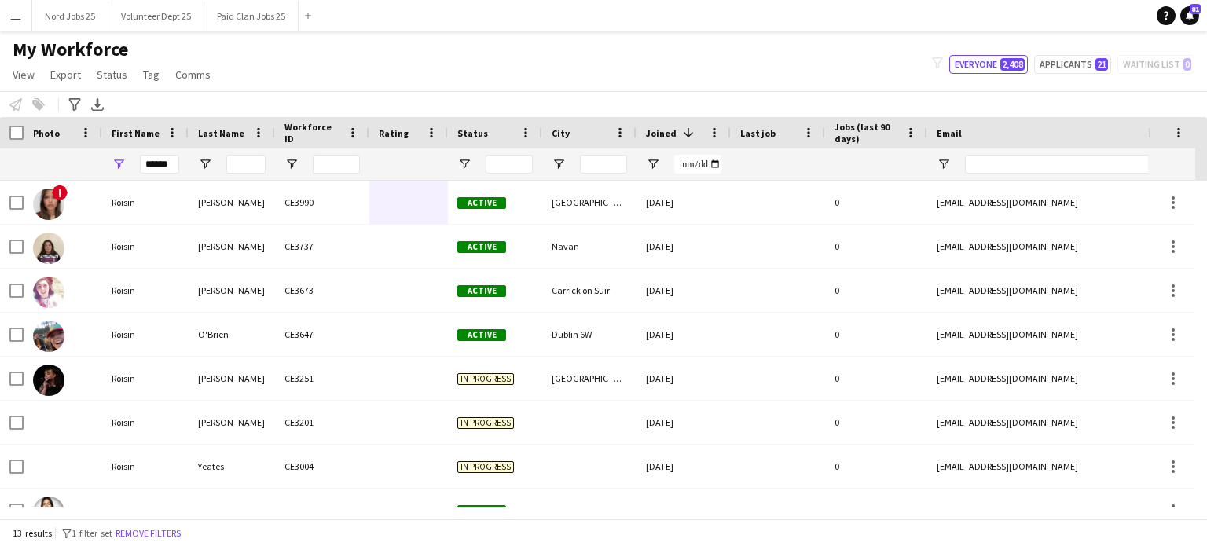
click at [20, 20] on app-icon "Menu" at bounding box center [15, 15] width 13 height 13
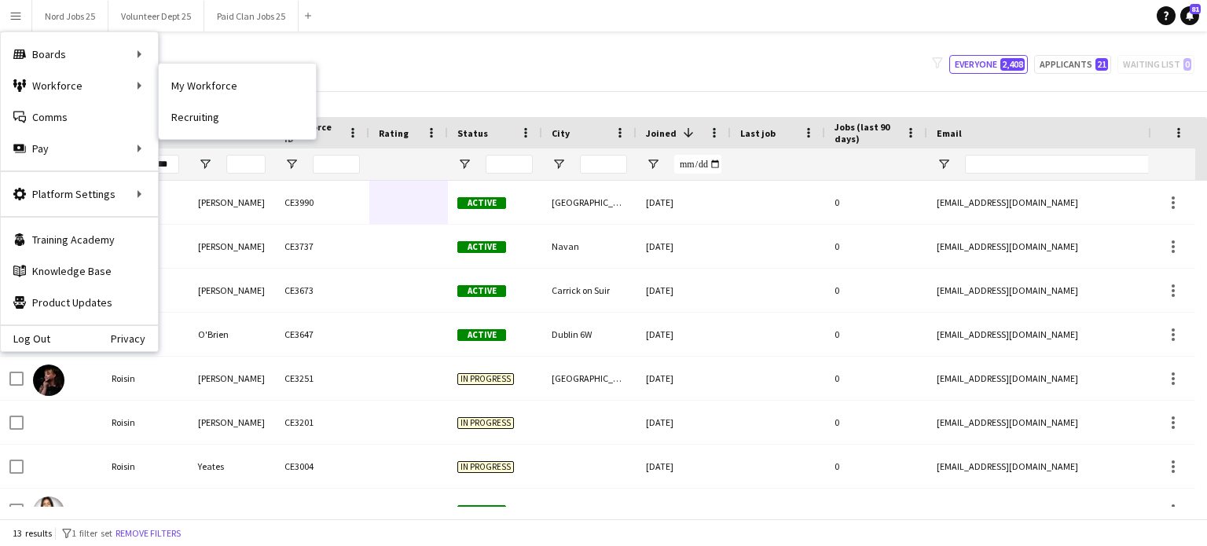
click at [159, 86] on link "My Workforce" at bounding box center [237, 85] width 157 height 31
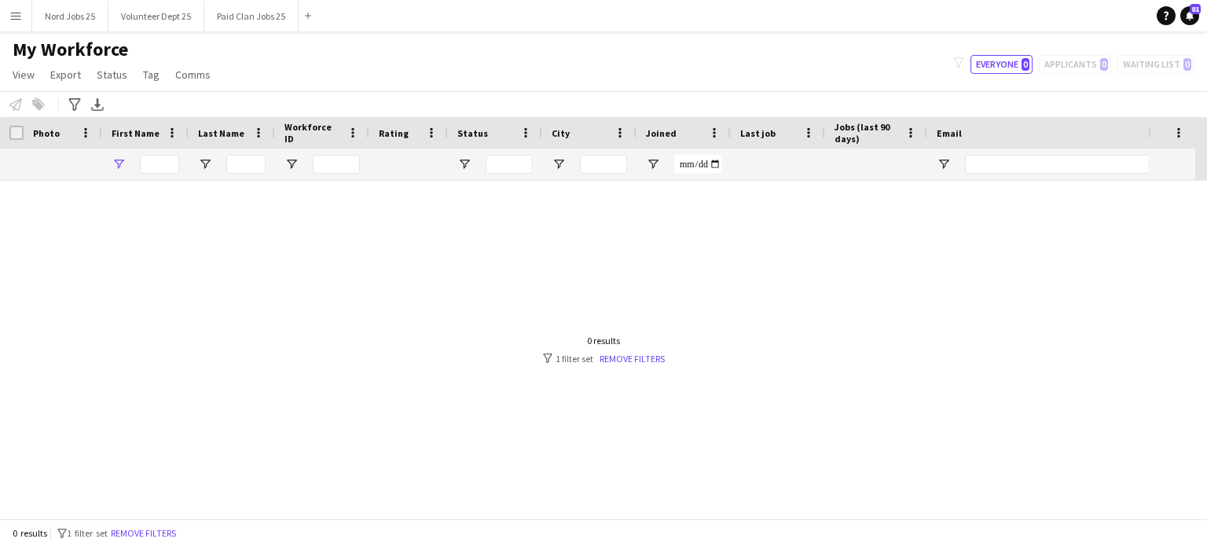
type input "******"
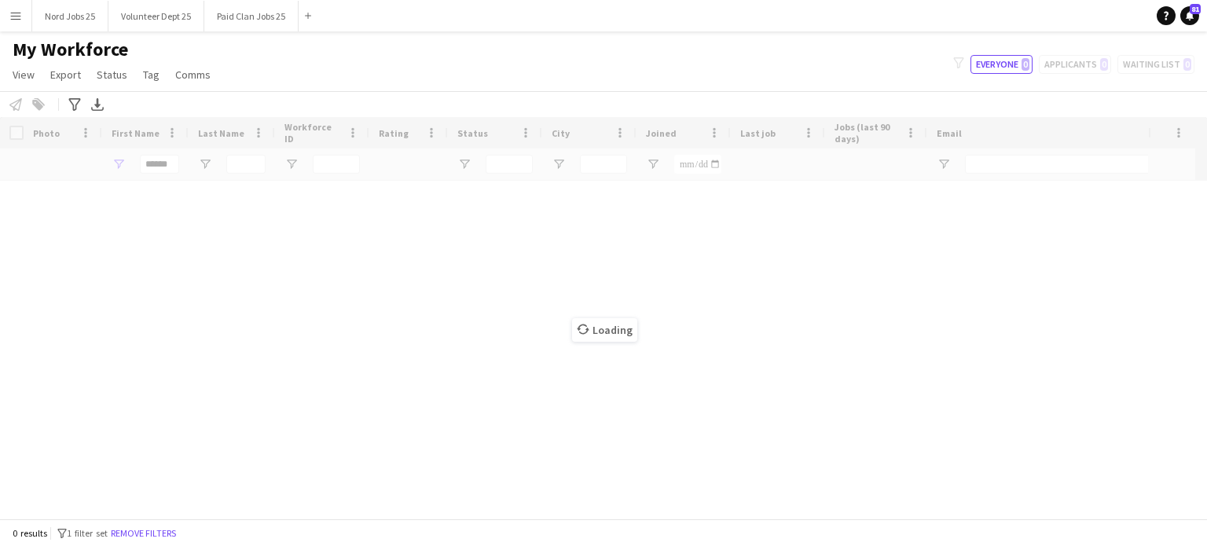
click at [163, 163] on div "Loading" at bounding box center [603, 317] width 1207 height 401
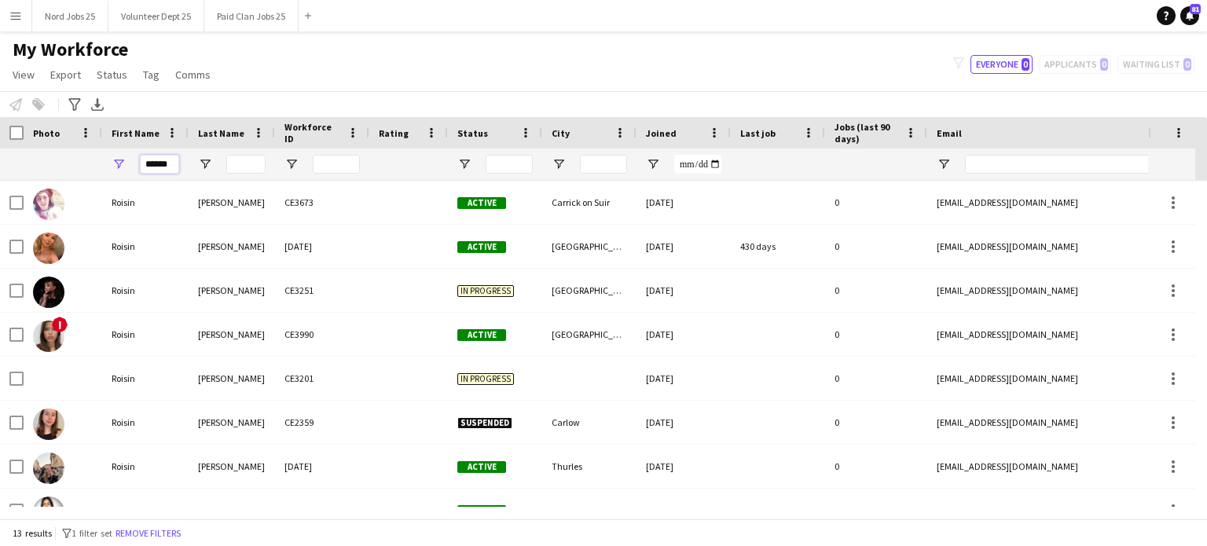
click at [167, 166] on input "******" at bounding box center [159, 164] width 39 height 19
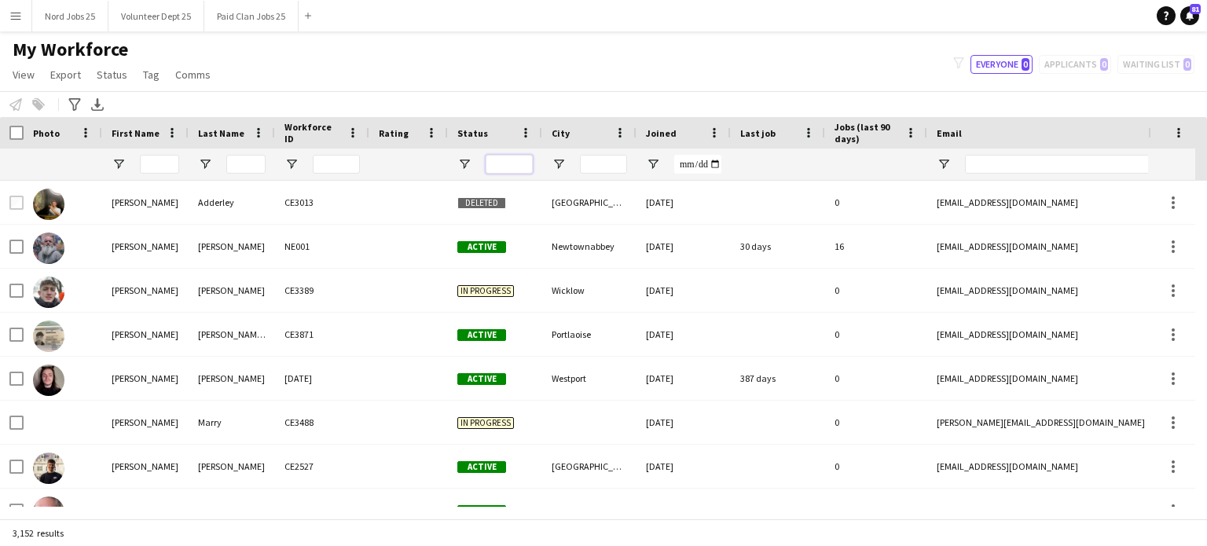
click at [526, 166] on input "Status Filter Input" at bounding box center [509, 164] width 47 height 19
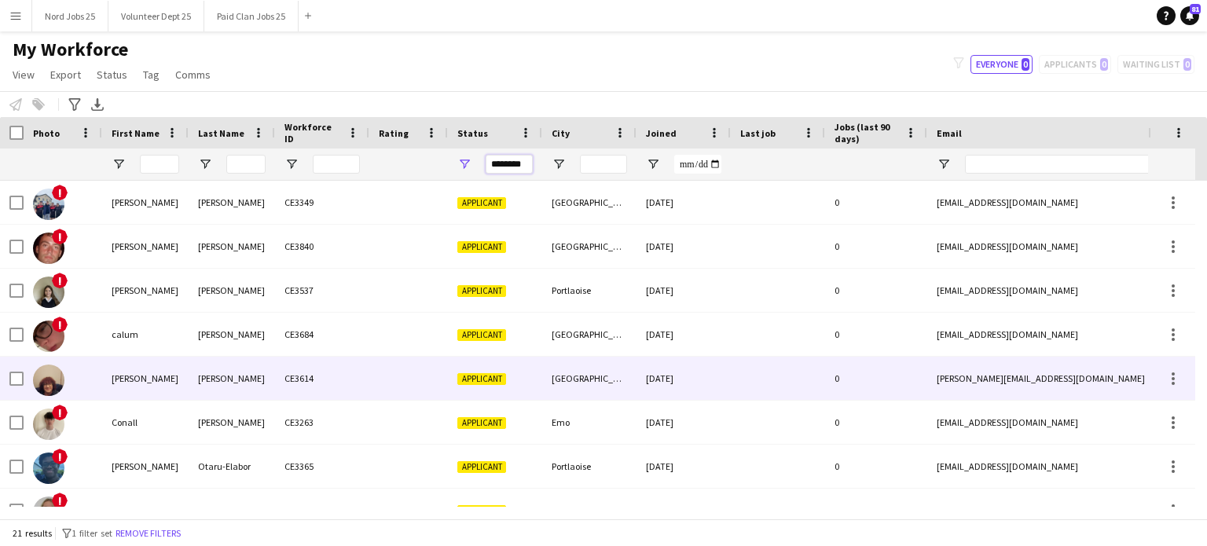
type input "********"
click at [217, 368] on div "[PERSON_NAME]" at bounding box center [232, 378] width 86 height 43
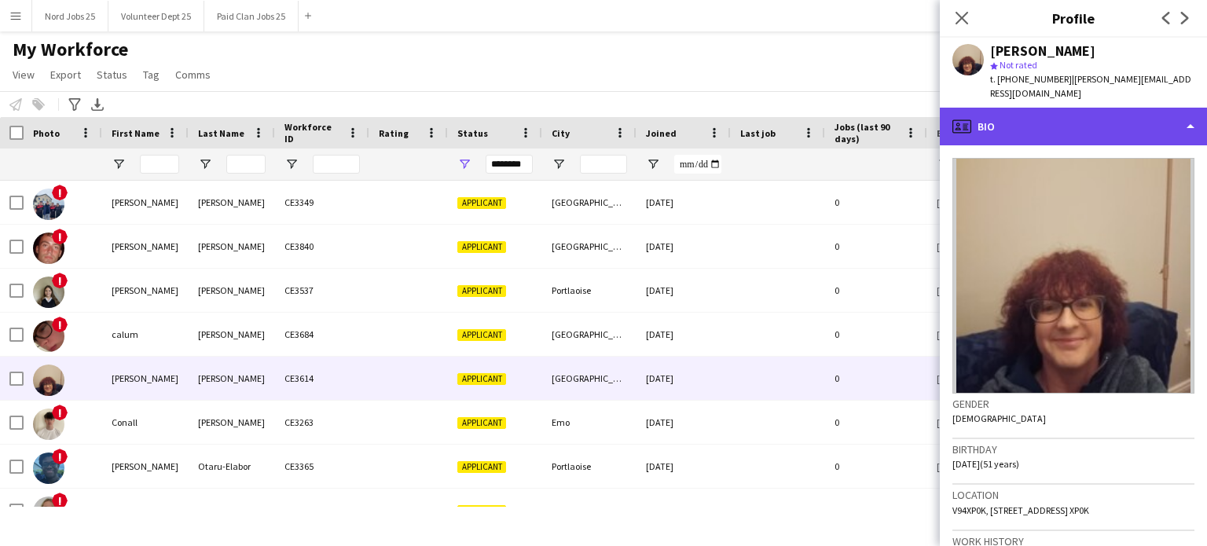
click at [1050, 115] on div "profile Bio" at bounding box center [1073, 127] width 267 height 38
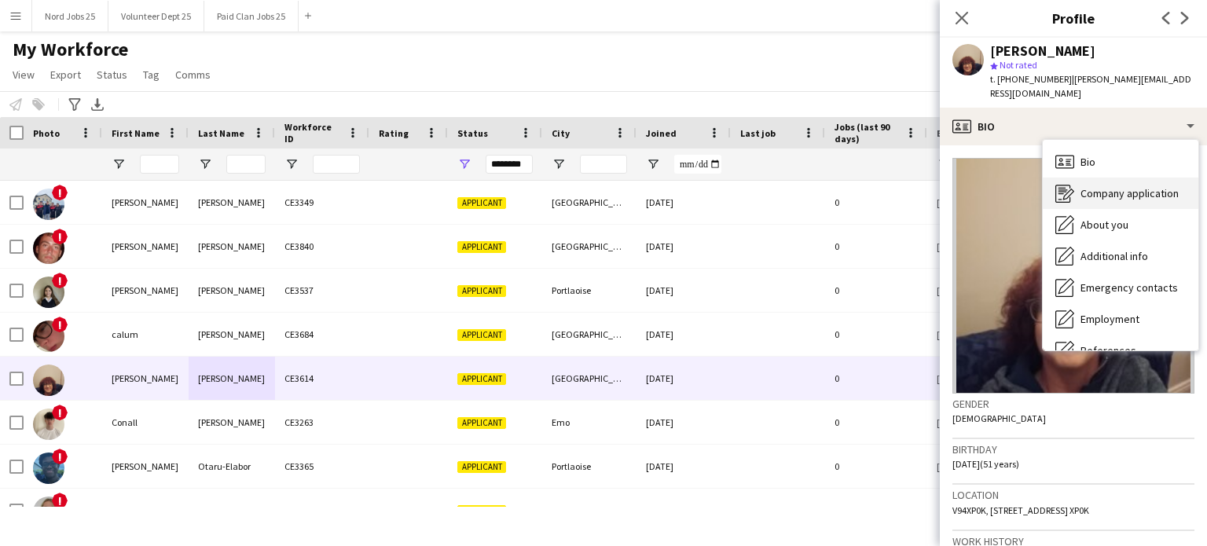
click at [1082, 186] on span "Company application" at bounding box center [1129, 193] width 98 height 14
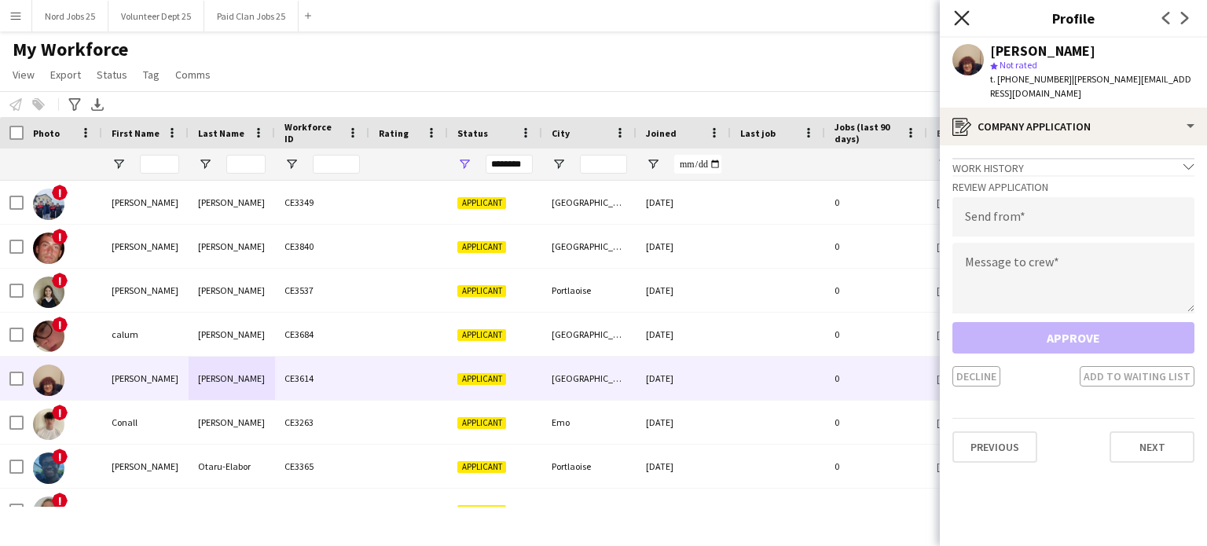
click at [966, 22] on icon at bounding box center [961, 17] width 15 height 15
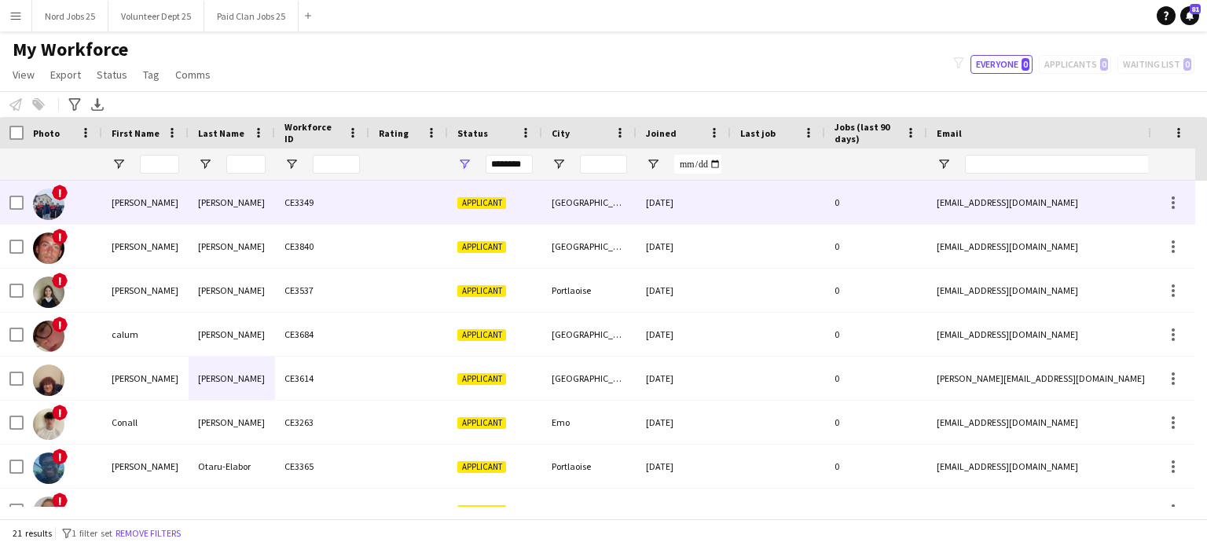
click at [392, 200] on div at bounding box center [408, 202] width 79 height 43
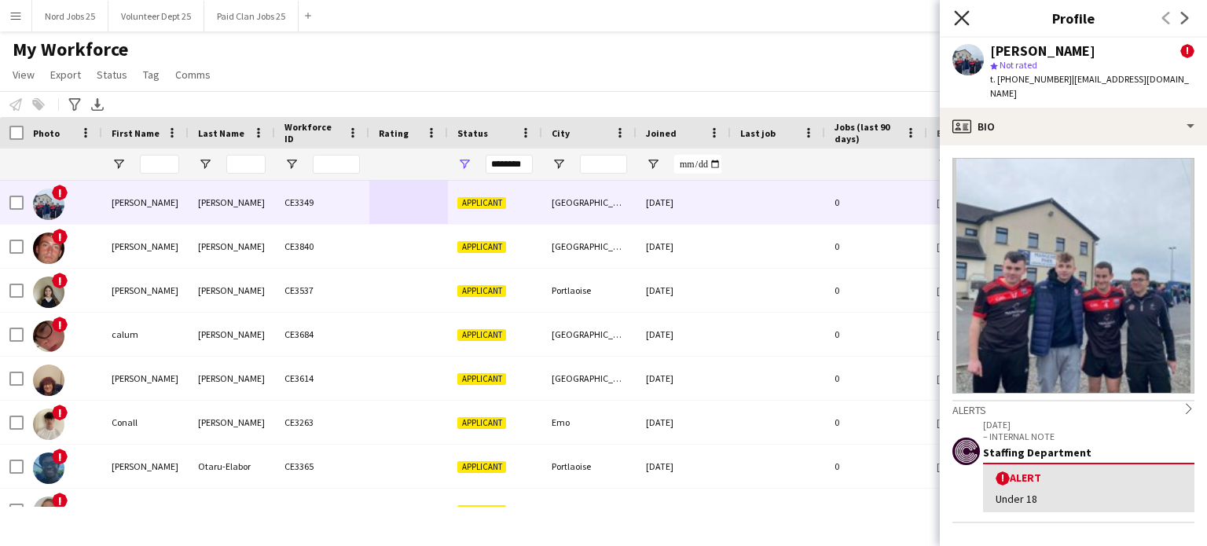
click at [965, 24] on icon "Close pop-in" at bounding box center [961, 17] width 15 height 15
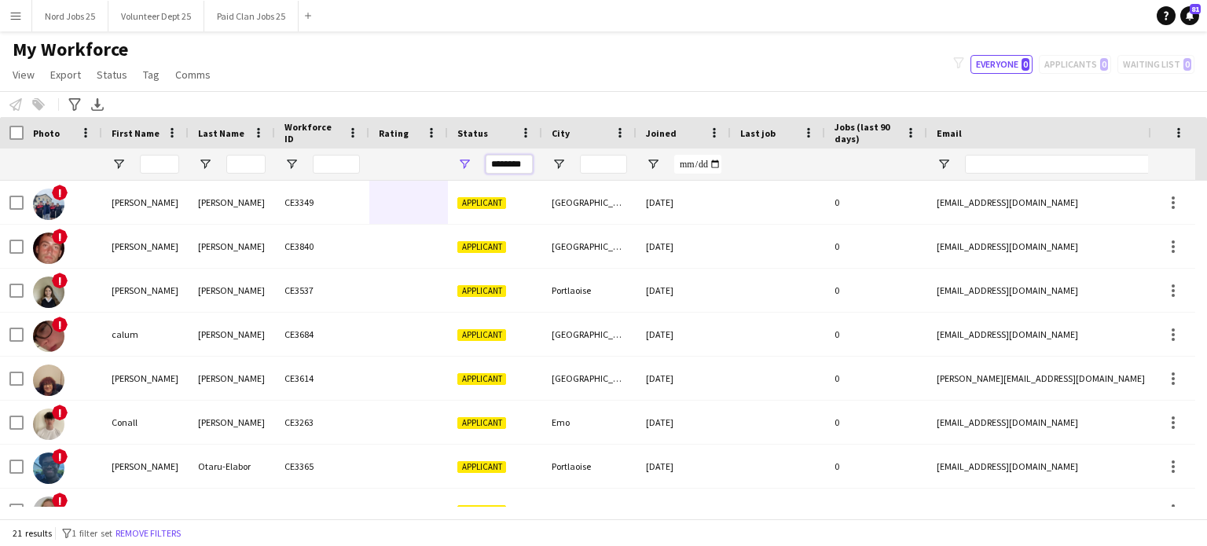
click at [509, 159] on input "********" at bounding box center [509, 164] width 47 height 19
click at [515, 108] on div "Notify workforce Add to tag Select at least one crew to tag him or her. Advance…" at bounding box center [603, 104] width 1207 height 26
click at [497, 173] on input "********" at bounding box center [509, 164] width 47 height 19
